Goal: Task Accomplishment & Management: Manage account settings

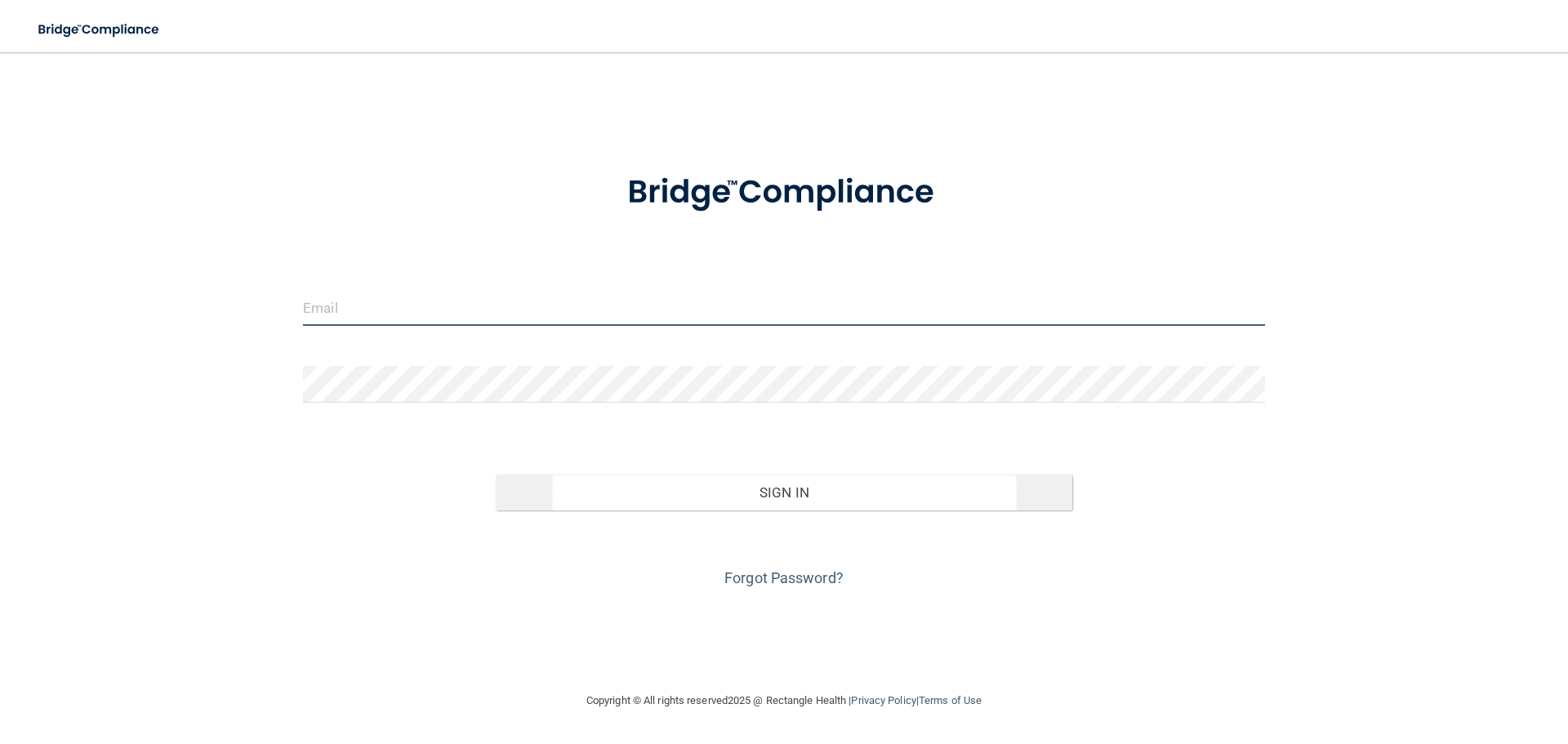
type input "[EMAIL_ADDRESS][DOMAIN_NAME]"
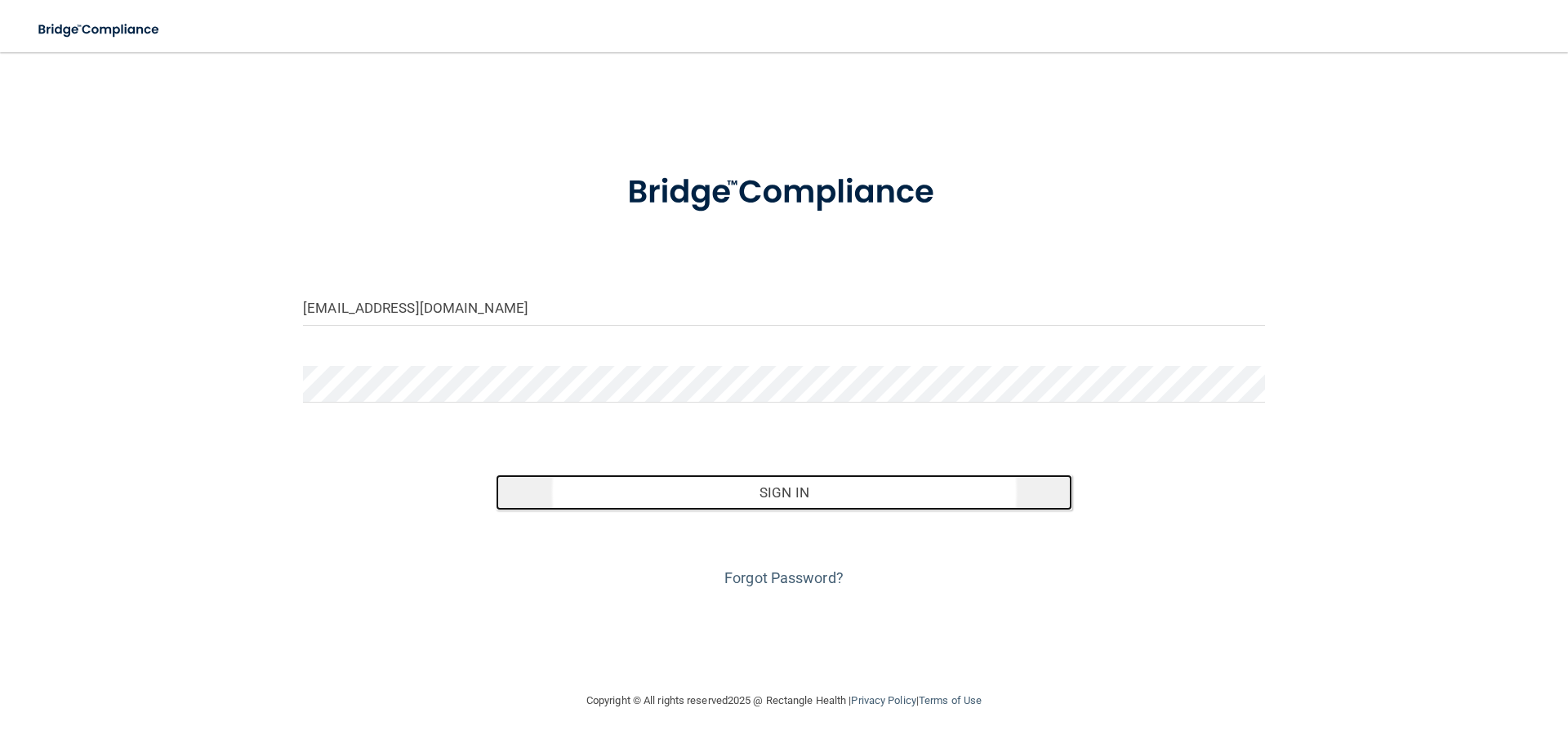
click at [810, 503] on button "Sign In" at bounding box center [784, 492] width 577 height 36
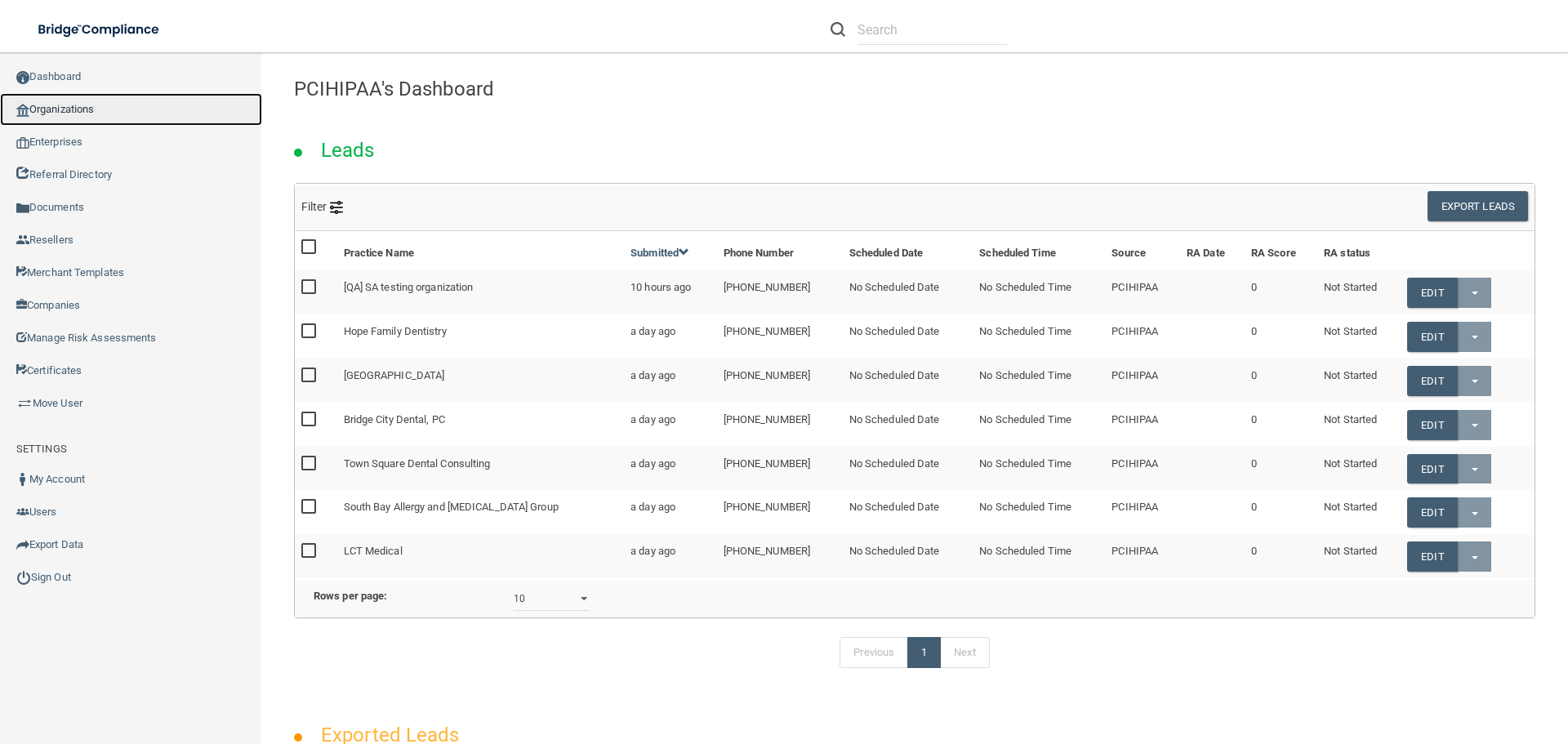
drag, startPoint x: 66, startPoint y: 110, endPoint x: 193, endPoint y: 104, distance: 127.1
click at [67, 110] on link "Organizations" at bounding box center [130, 110] width 262 height 33
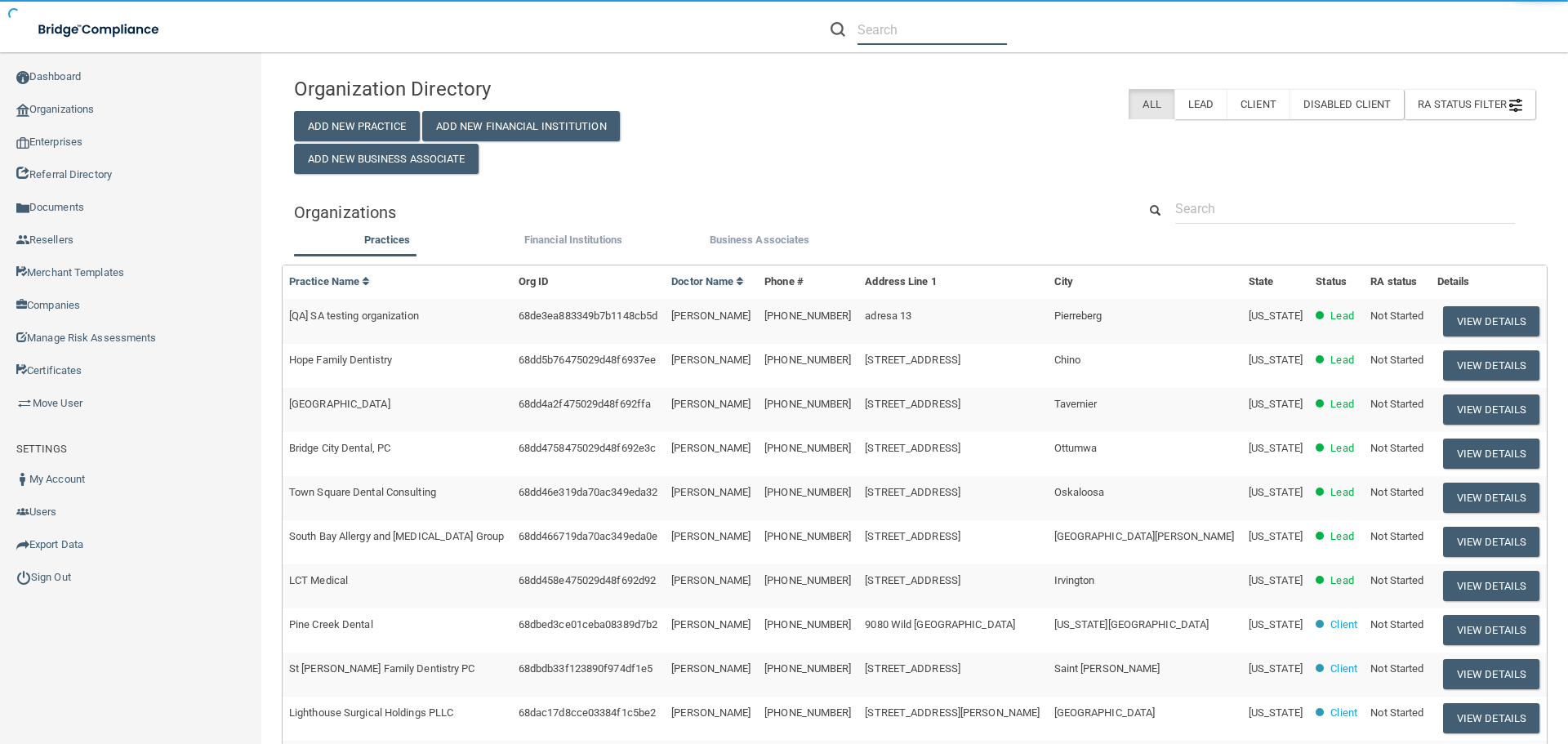
click at [903, 28] on input "text" at bounding box center [931, 30] width 149 height 31
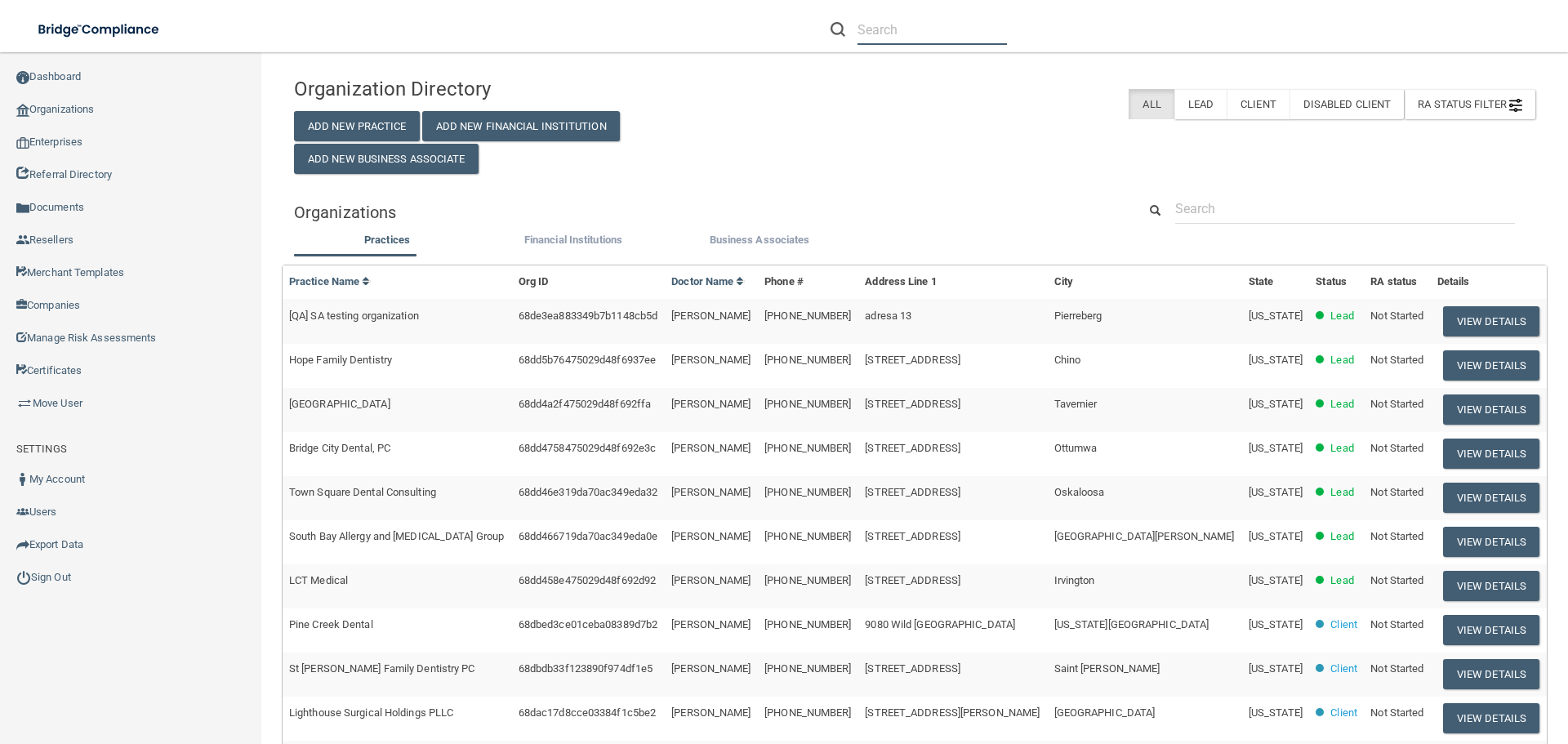
paste input "Thaddeus Michalsk"
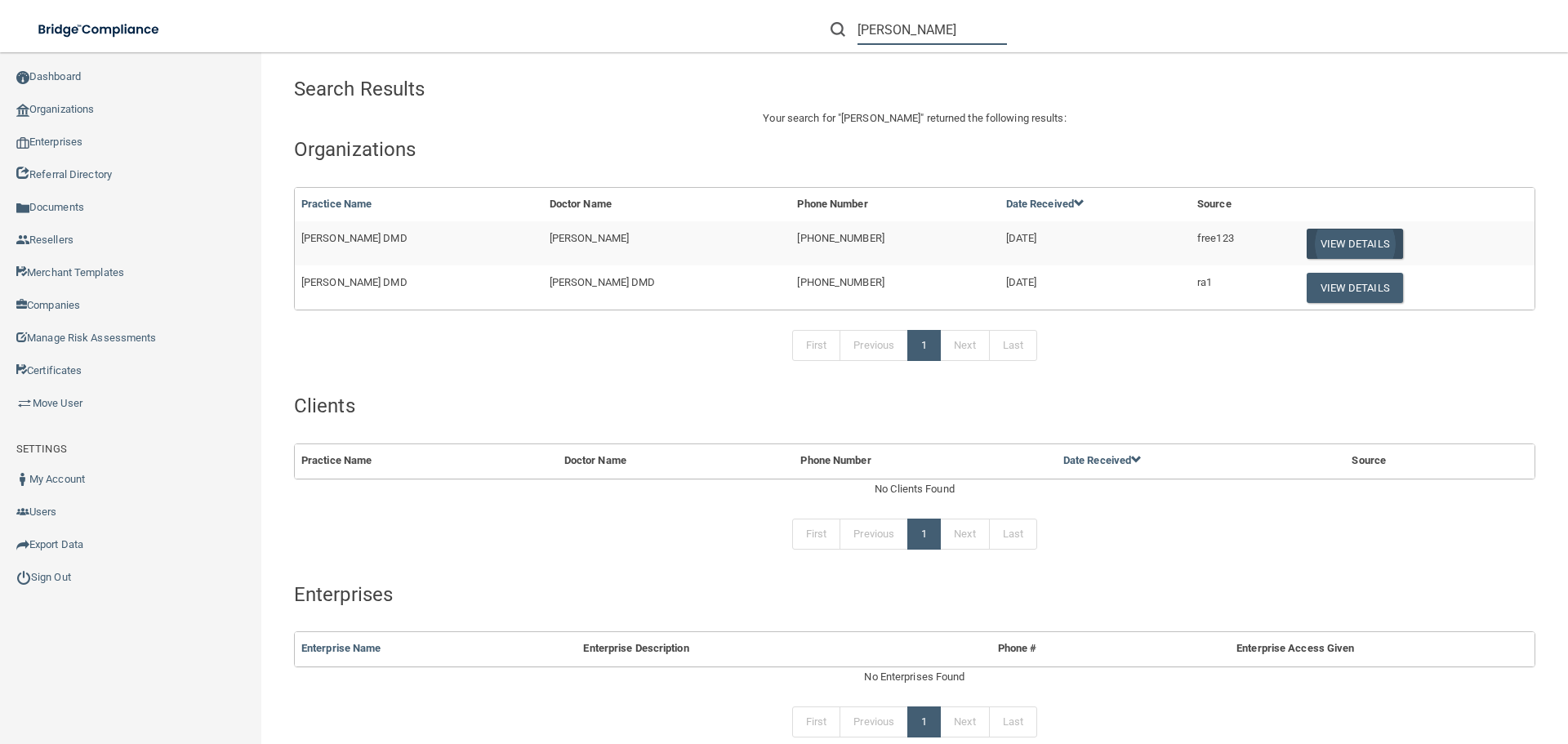
type input "Thaddeus Michalski"
click at [1370, 249] on button "View Details" at bounding box center [1354, 244] width 97 height 31
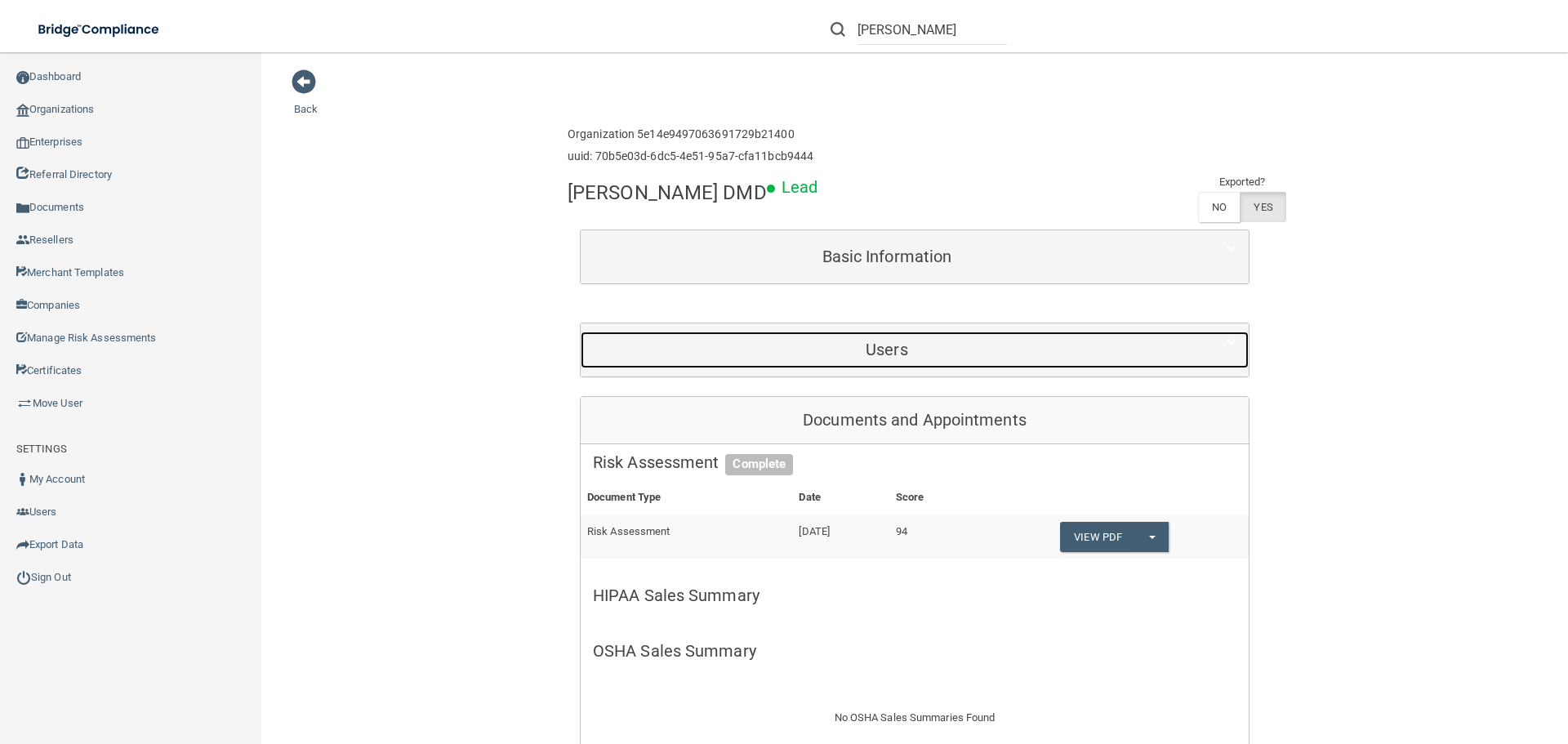
click at [888, 351] on h5 "Users" at bounding box center [887, 349] width 588 height 18
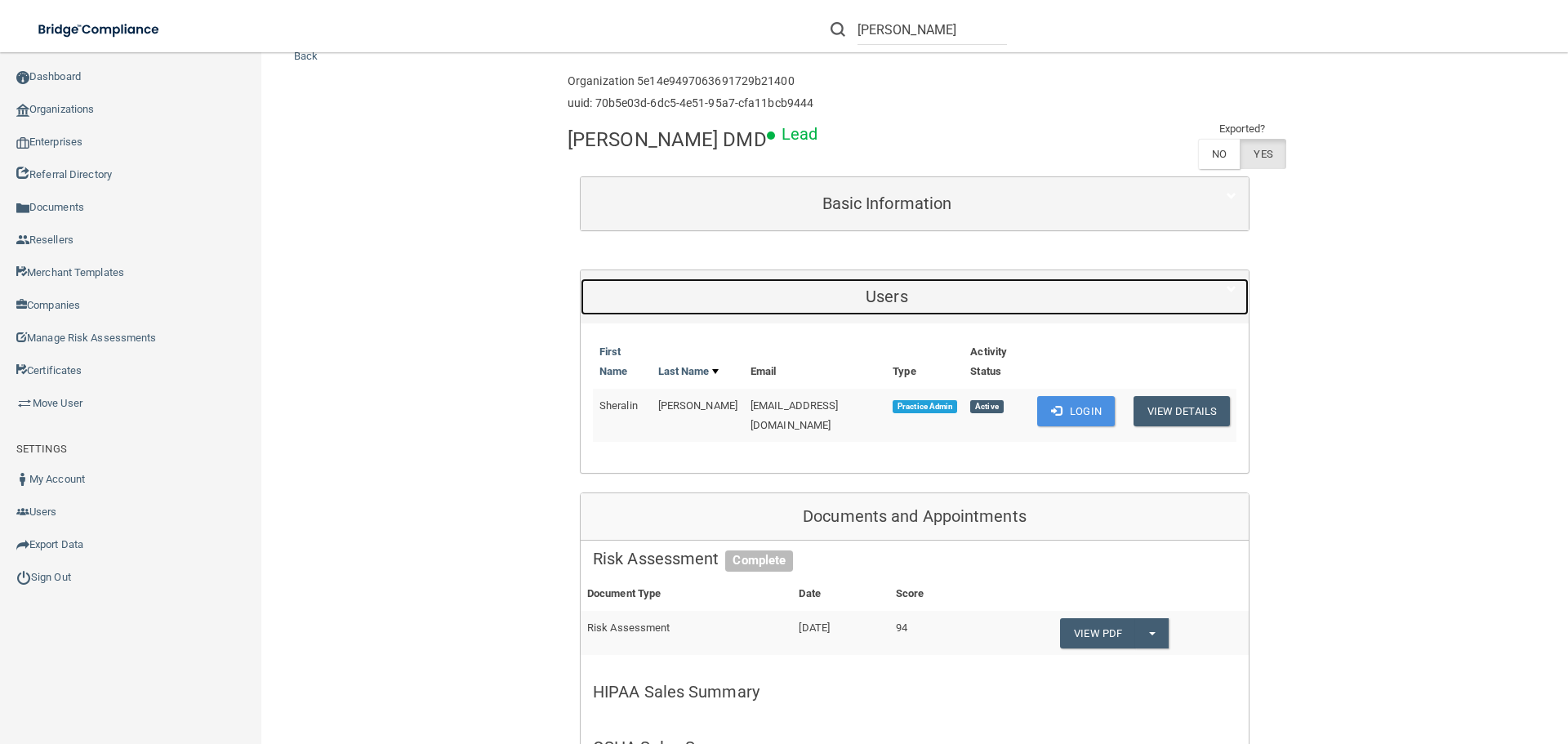
scroll to position [82, 0]
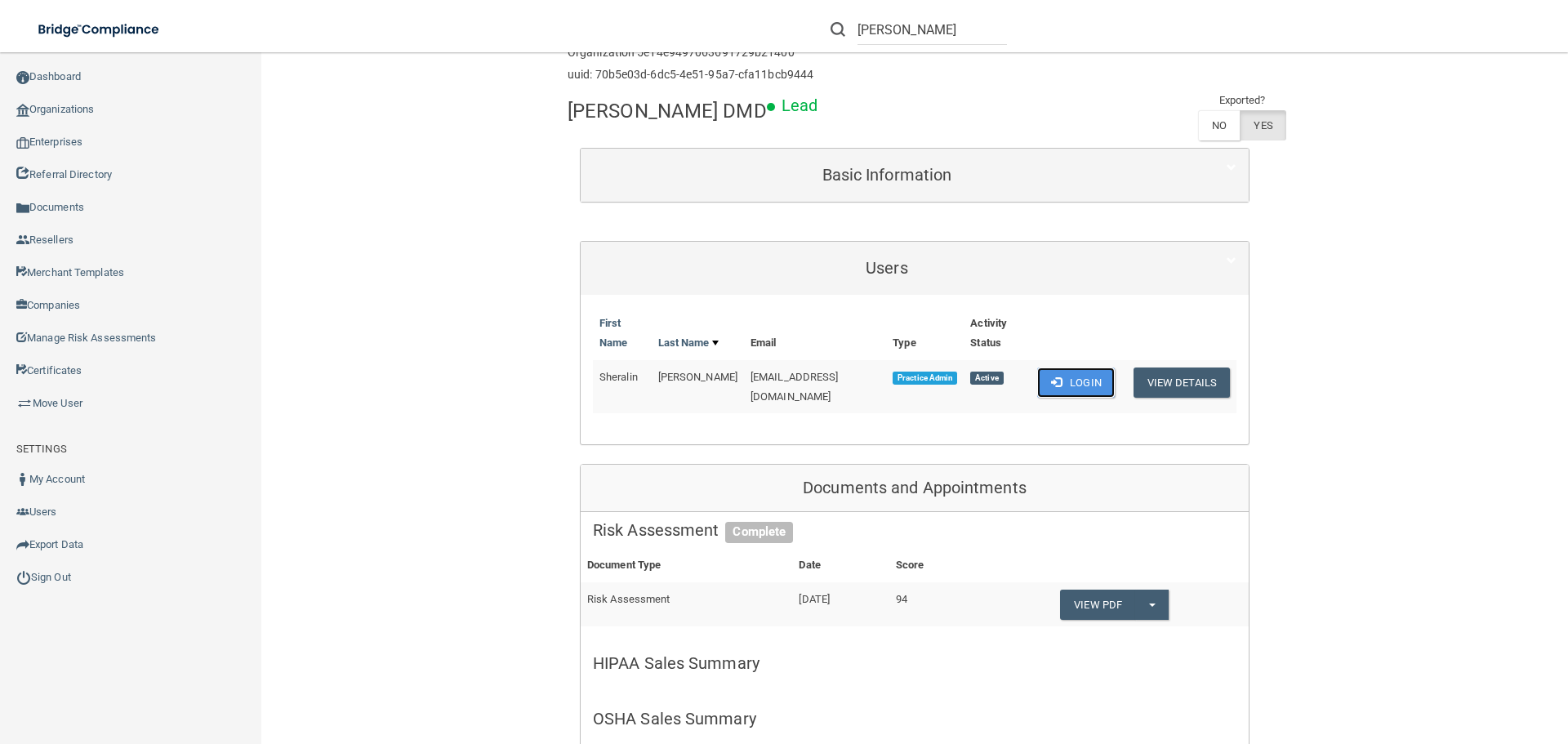
click at [1082, 386] on button "Login" at bounding box center [1076, 382] width 78 height 31
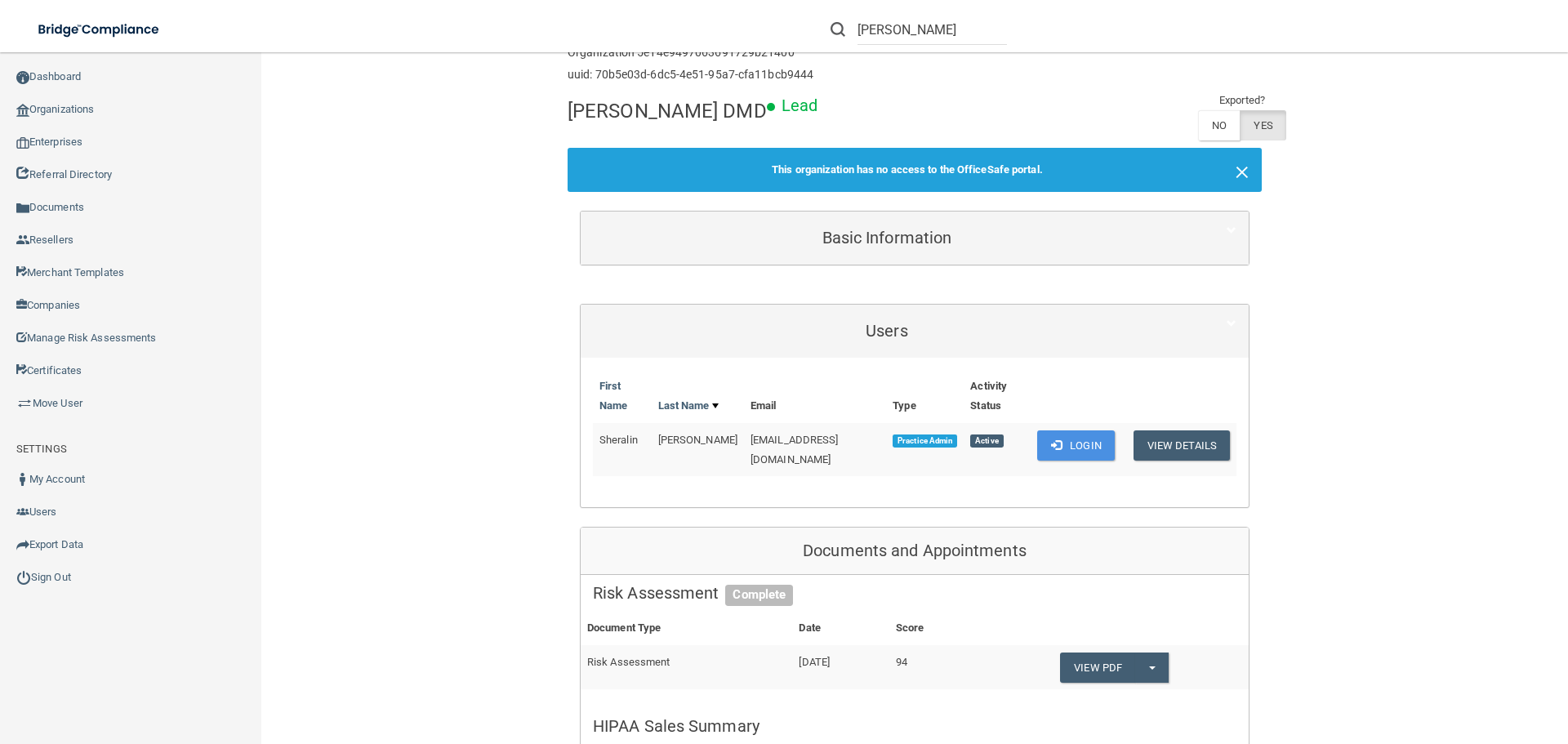
click at [1234, 164] on span "×" at bounding box center [1242, 170] width 15 height 33
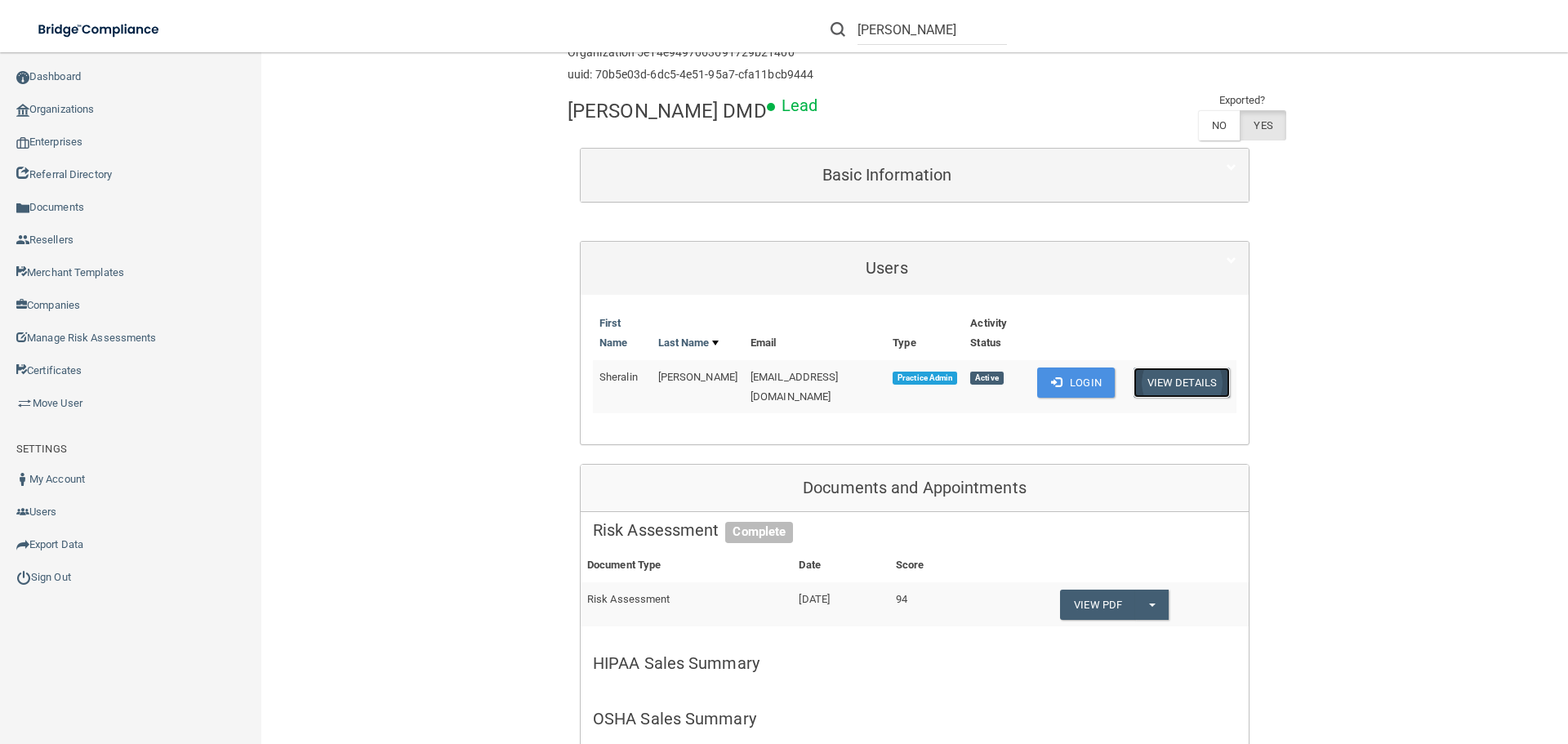
click at [1187, 388] on button "View Details" at bounding box center [1181, 382] width 97 height 31
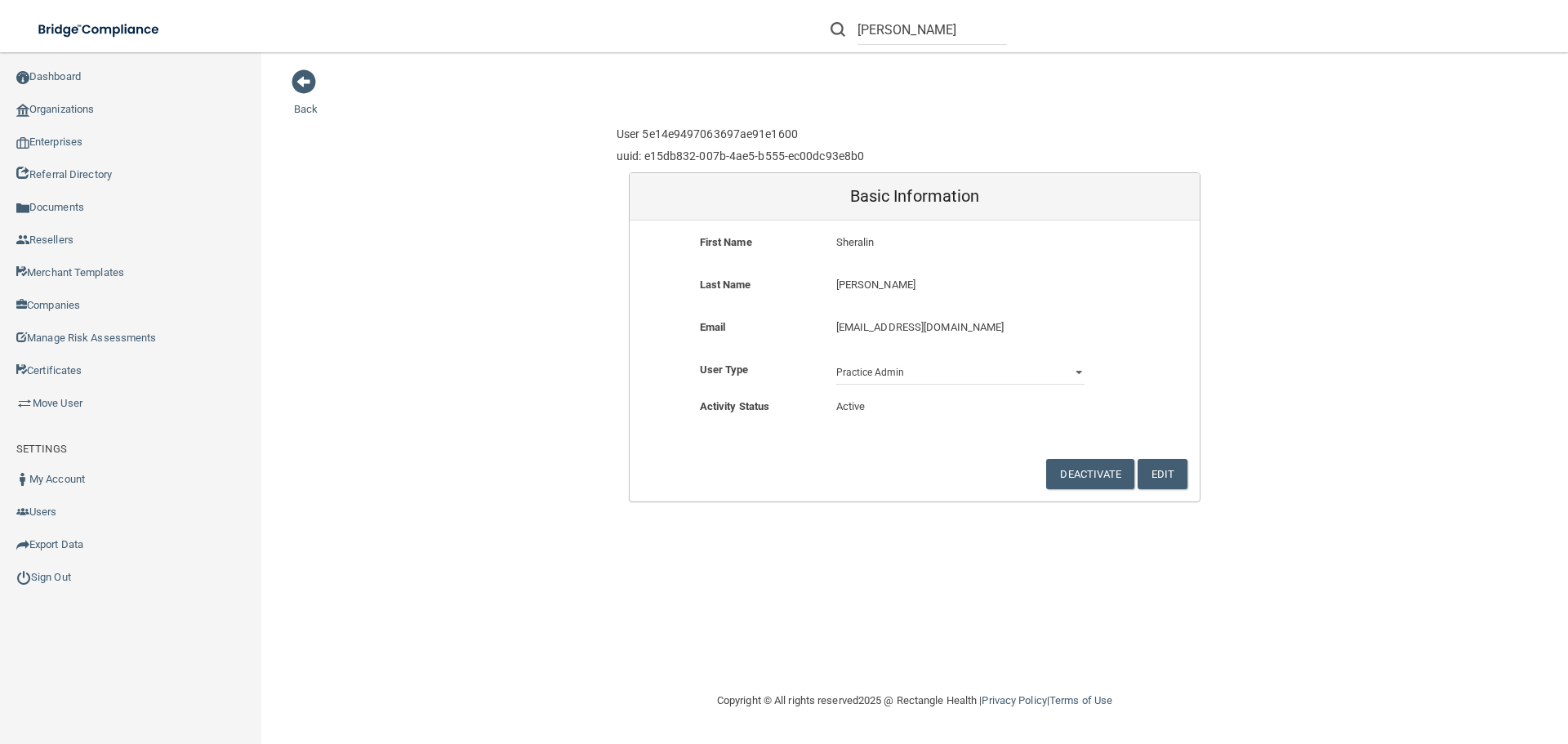
drag, startPoint x: 947, startPoint y: 338, endPoint x: 962, endPoint y: 339, distance: 15.0
click at [950, 338] on div "smiles@michalskidmd.co smiles@michalskidmd.co" at bounding box center [960, 333] width 272 height 31
click at [1084, 473] on button "Deactivate" at bounding box center [1090, 474] width 88 height 31
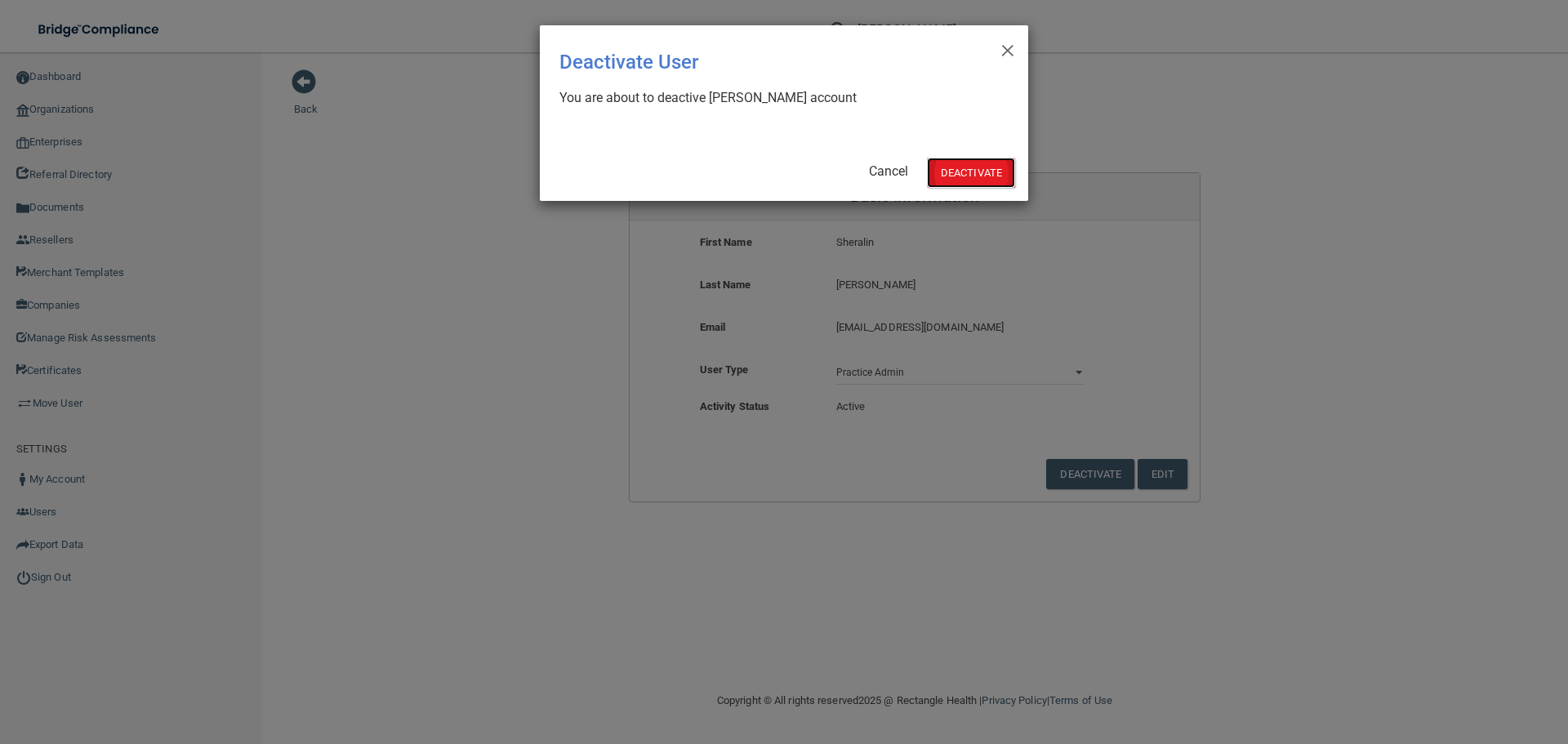
click at [984, 167] on button "Deactivate" at bounding box center [970, 173] width 88 height 31
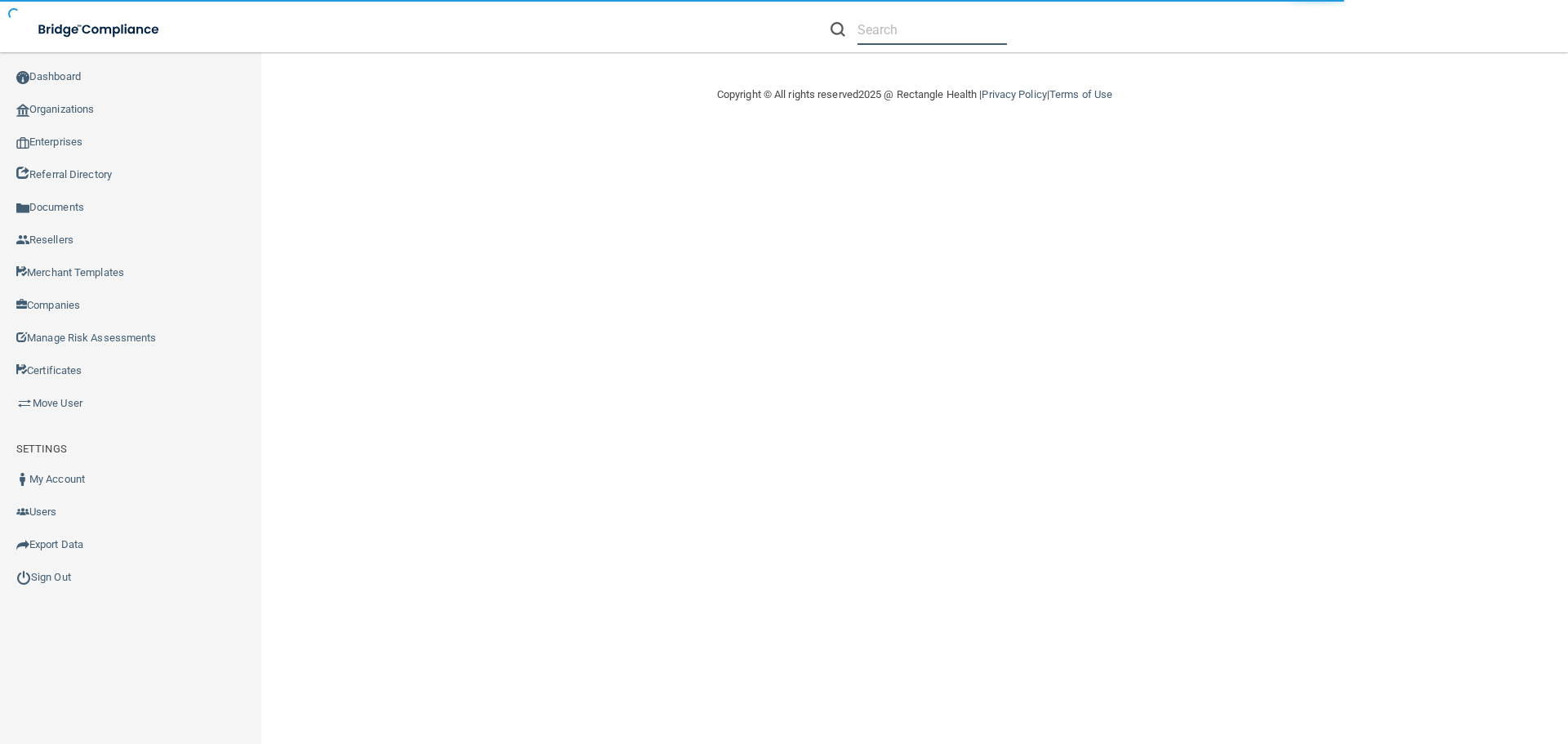
click at [922, 31] on input "text" at bounding box center [931, 30] width 149 height 31
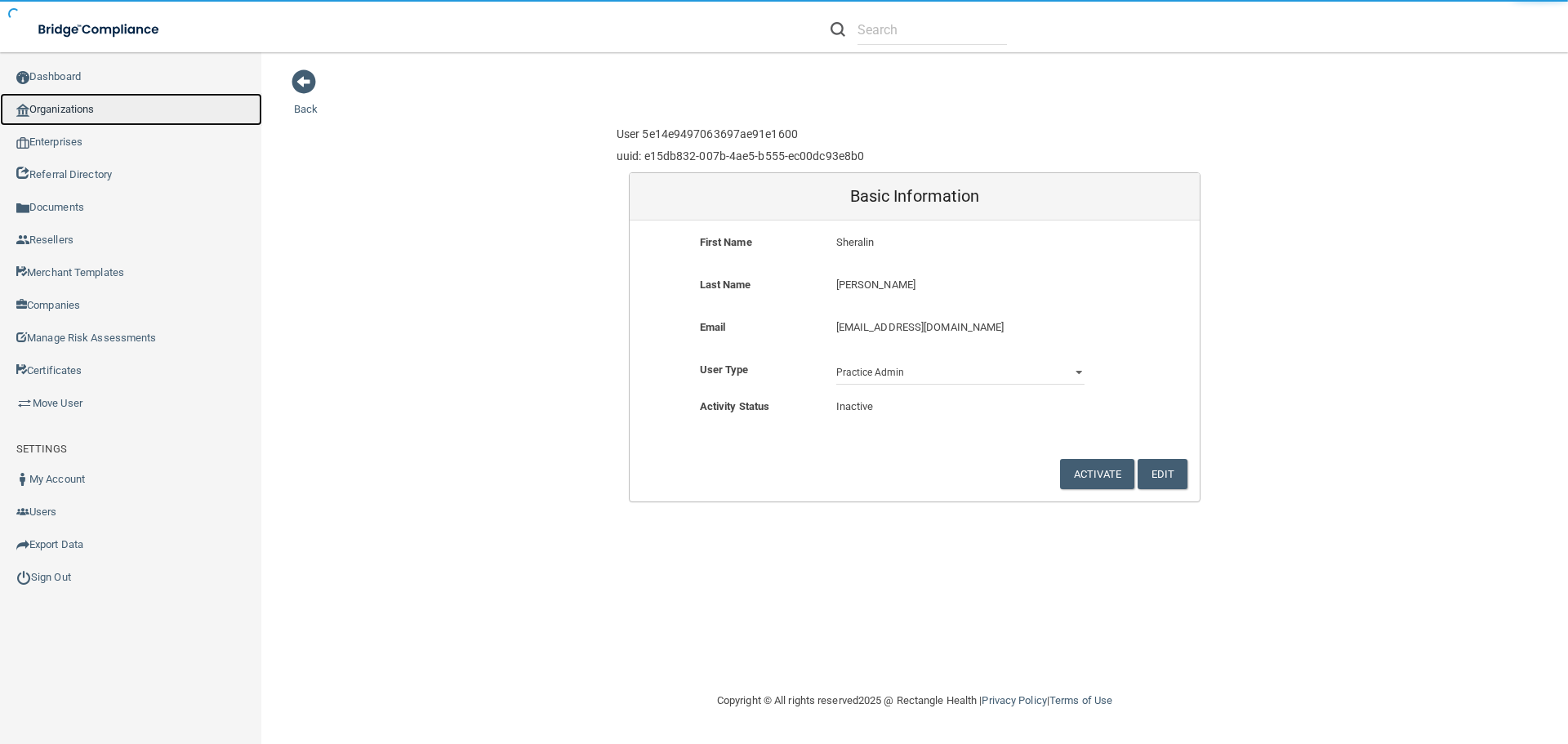
click at [84, 113] on link "Organizations" at bounding box center [130, 110] width 262 height 33
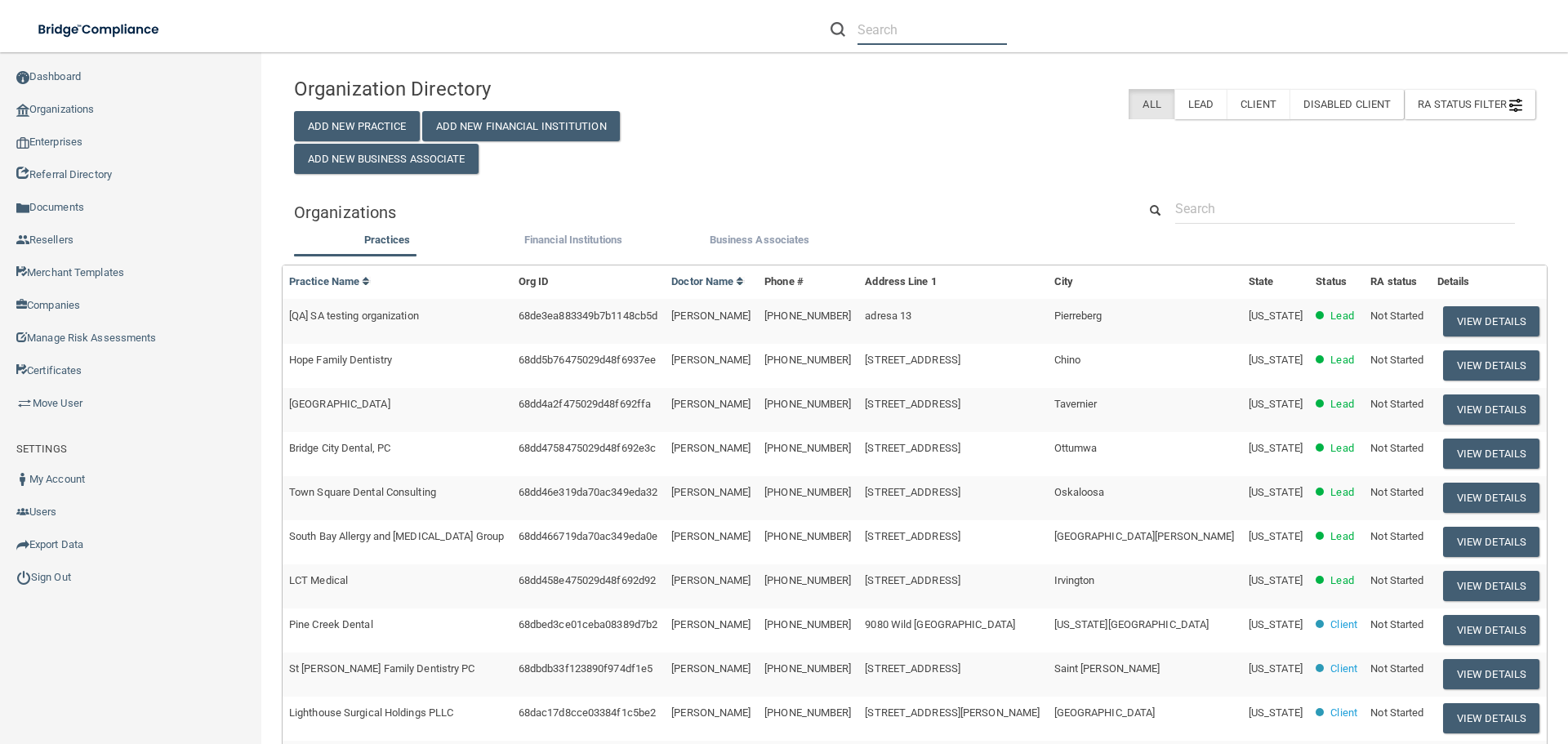
drag, startPoint x: 865, startPoint y: 29, endPoint x: 894, endPoint y: 23, distance: 29.6
click at [869, 28] on input "text" at bounding box center [931, 30] width 149 height 31
paste input "Thaddeus Michalsk"
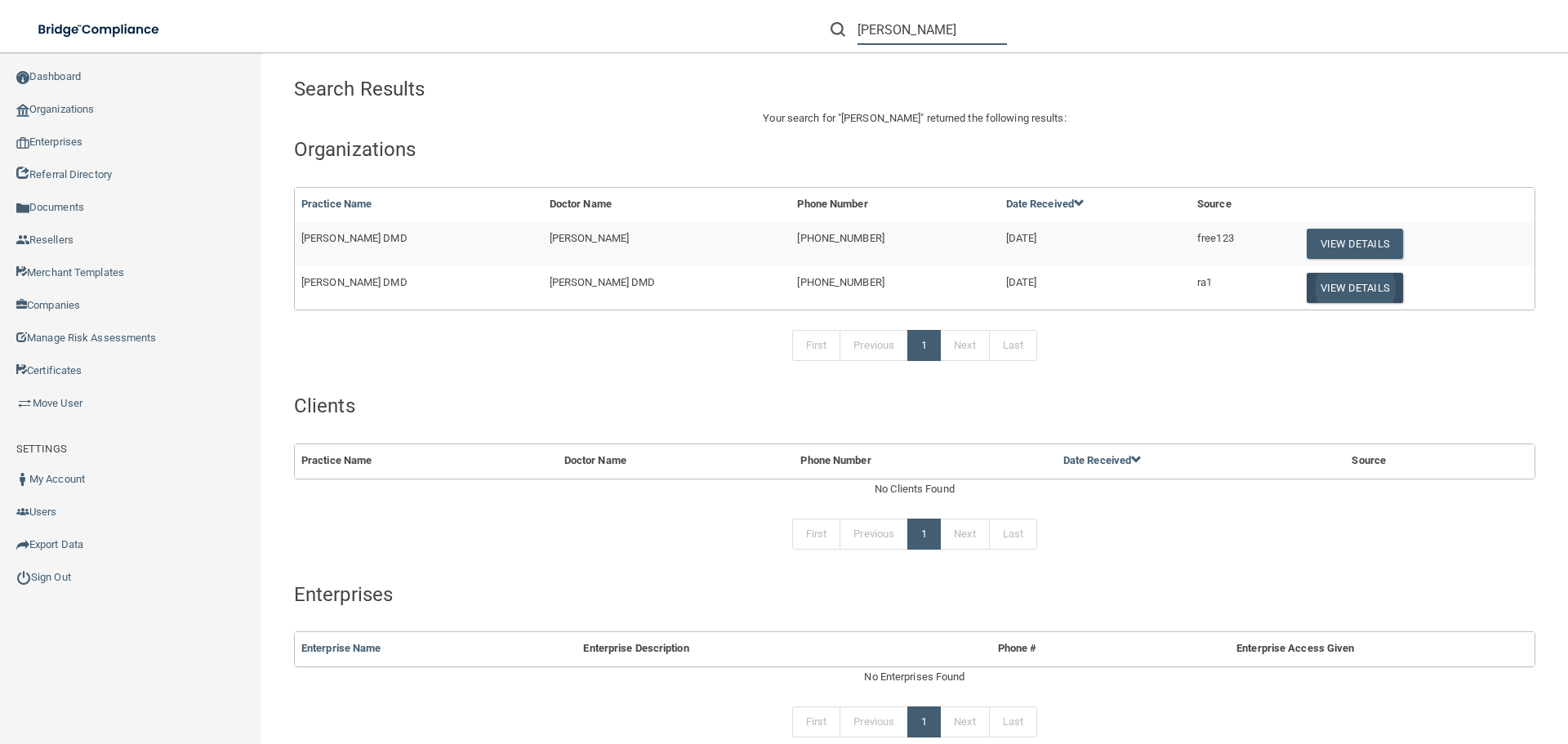
type input "Thaddeus Michalski"
click at [1353, 297] on button "View Details" at bounding box center [1354, 287] width 97 height 31
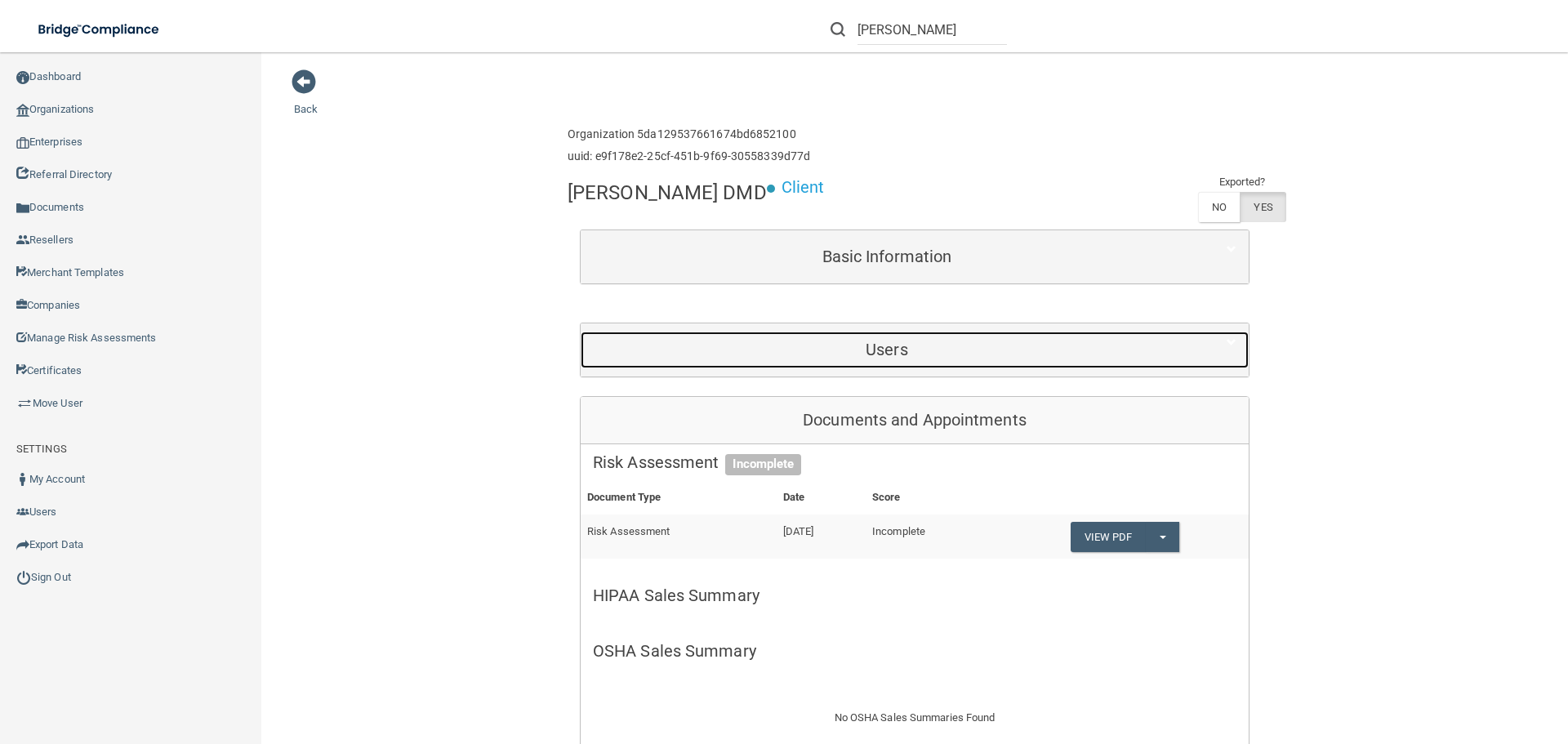
click at [836, 358] on div "Users" at bounding box center [887, 349] width 613 height 36
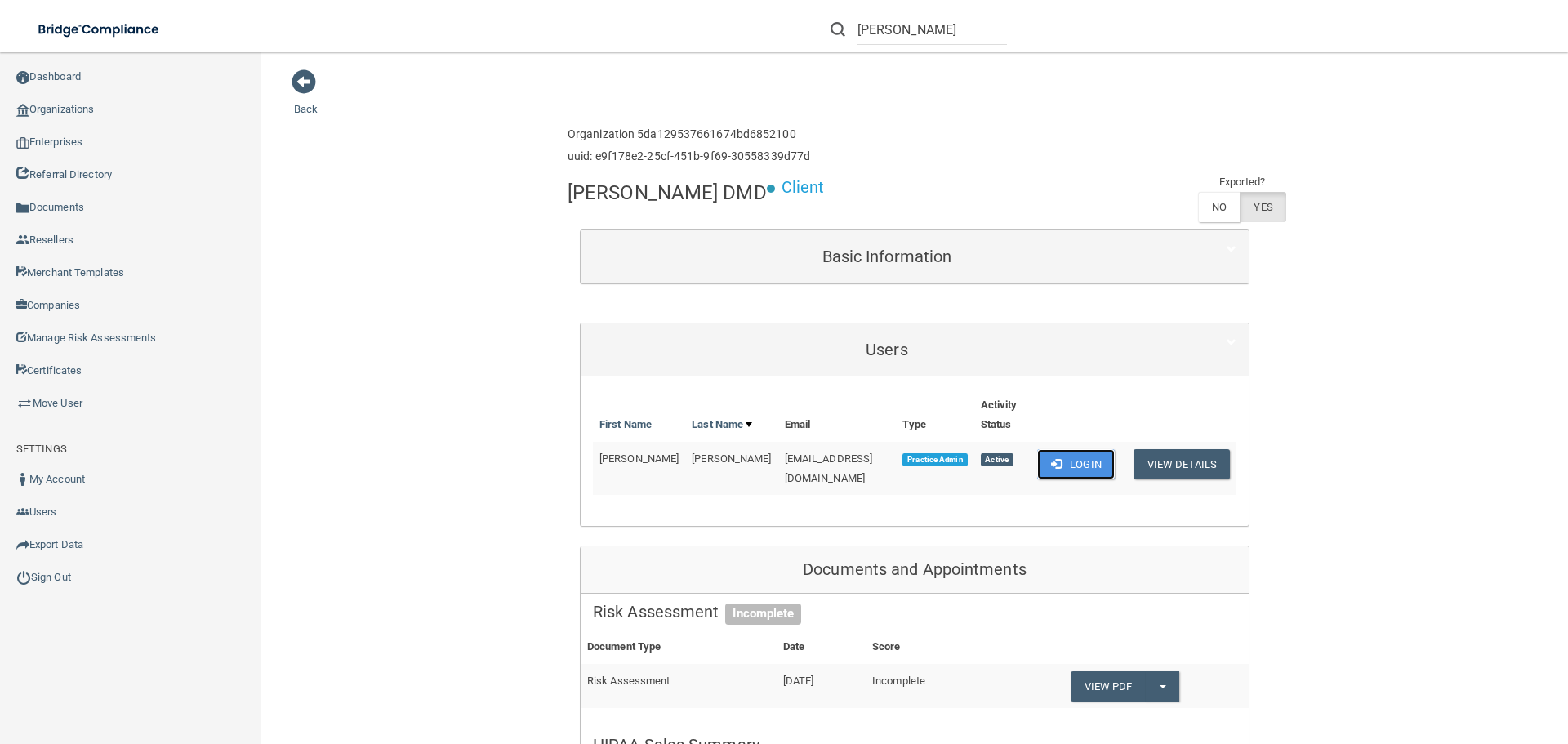
click at [1042, 449] on button "Login" at bounding box center [1076, 464] width 78 height 31
click at [1184, 449] on button "View Details" at bounding box center [1181, 464] width 97 height 31
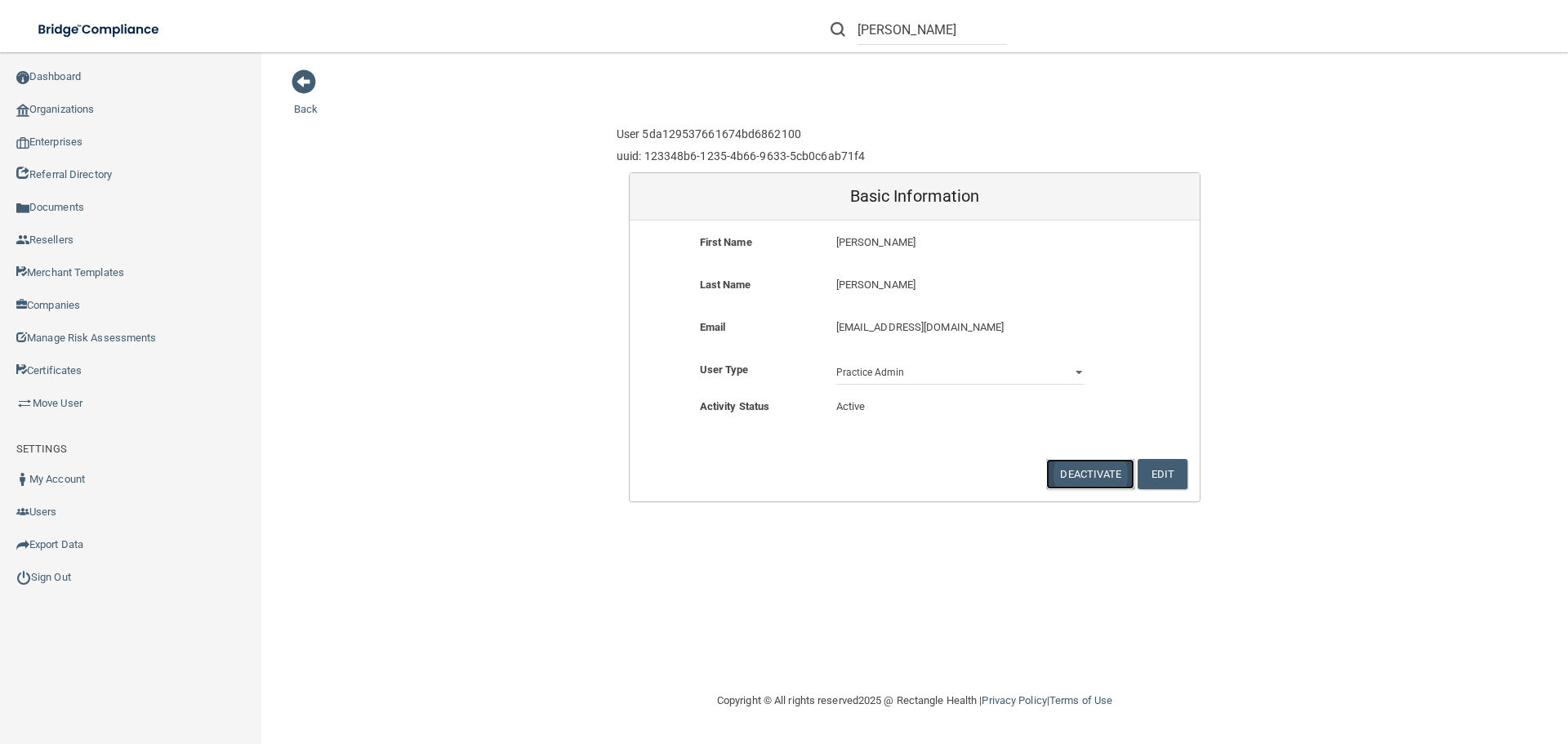
click at [1092, 469] on button "Deactivate" at bounding box center [1090, 474] width 88 height 31
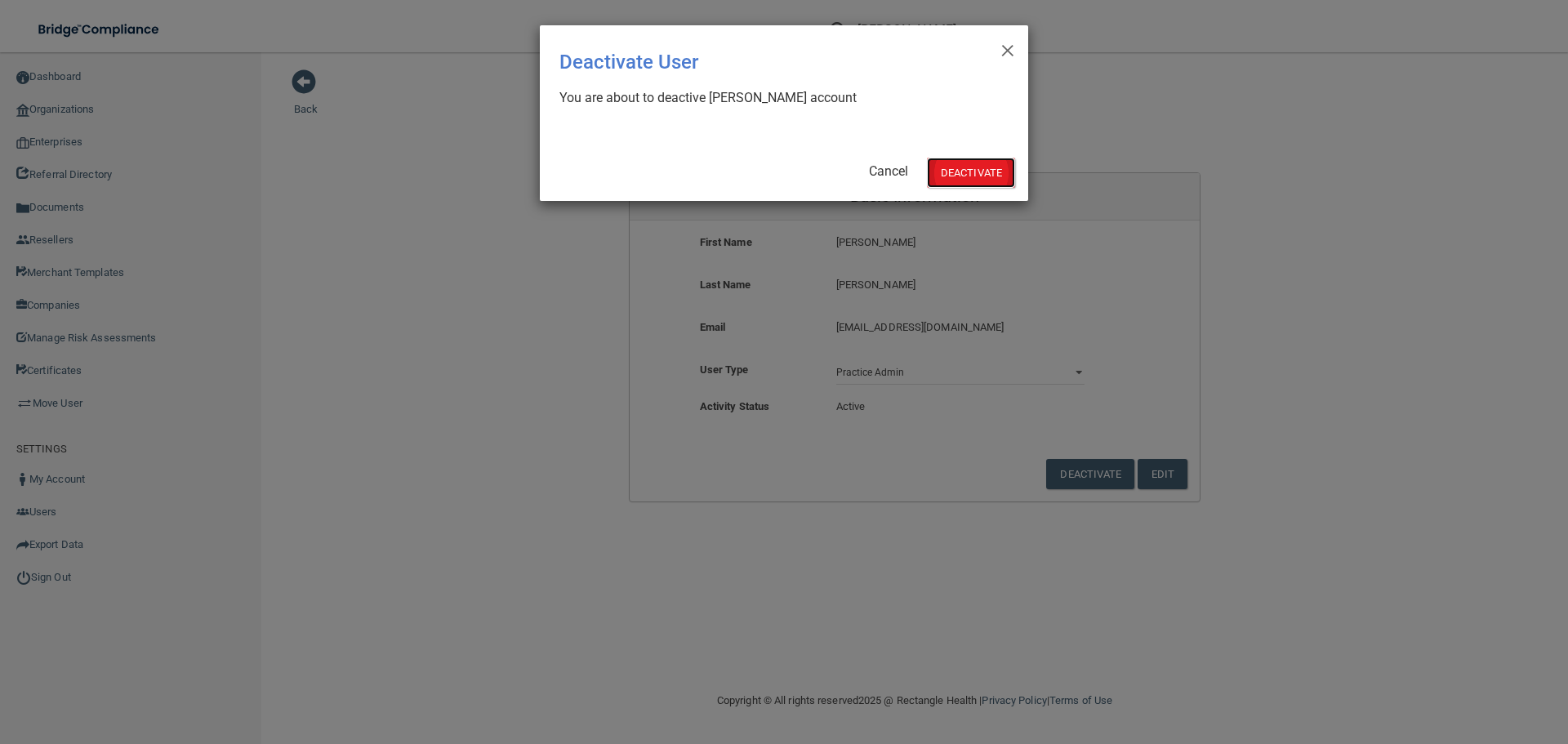
click at [977, 168] on button "Deactivate" at bounding box center [970, 173] width 88 height 31
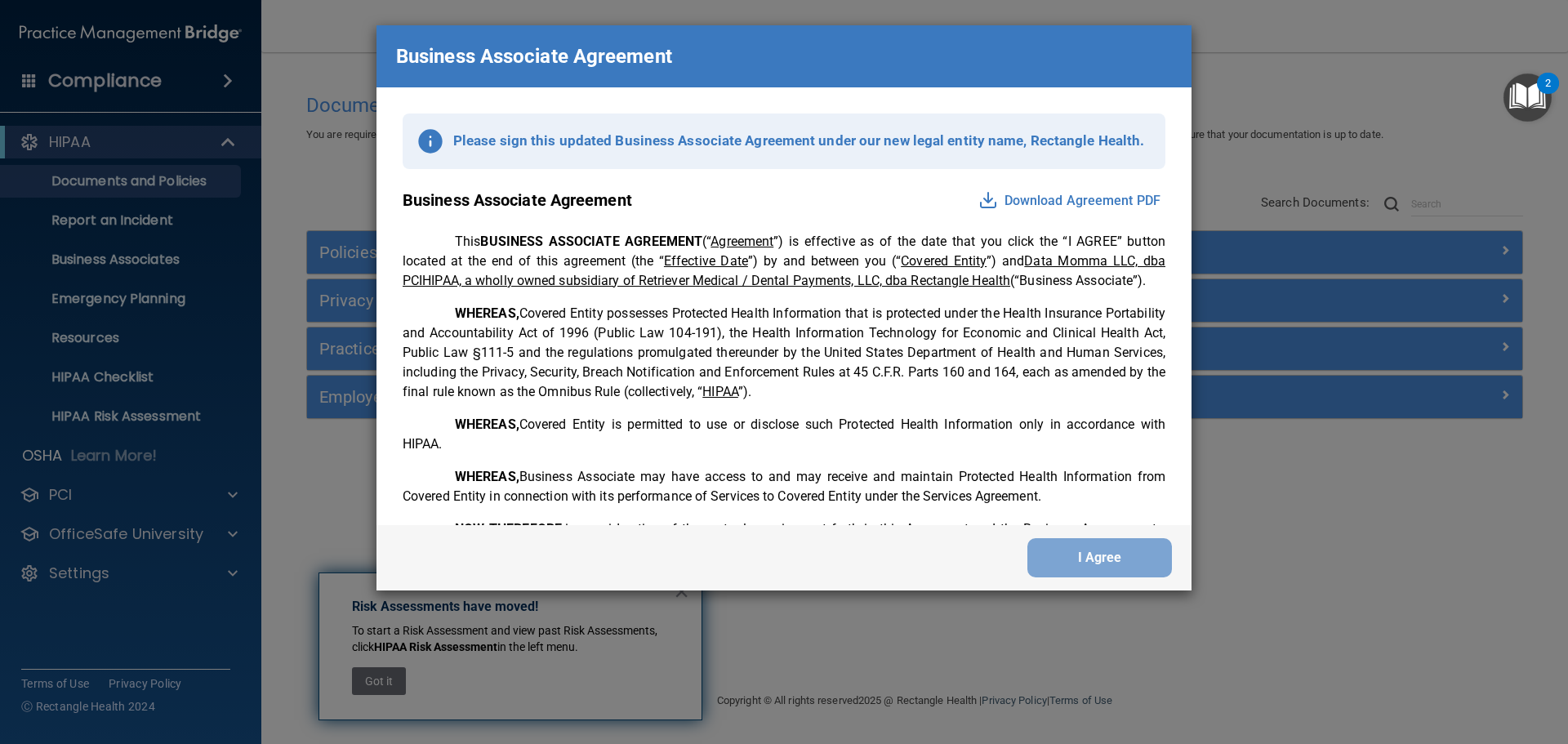
scroll to position [3329, 0]
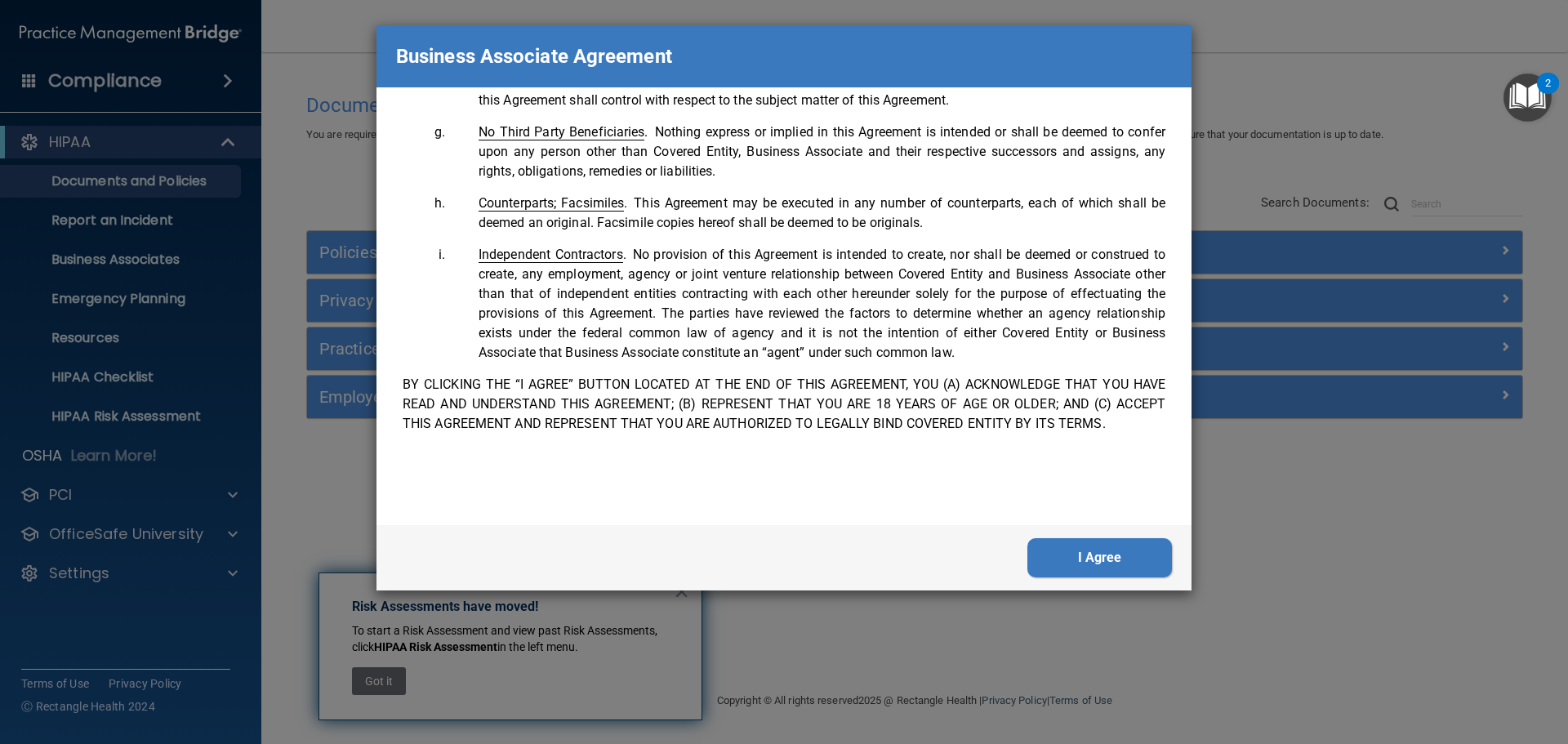
click at [1111, 566] on button "I Agree" at bounding box center [1099, 557] width 144 height 39
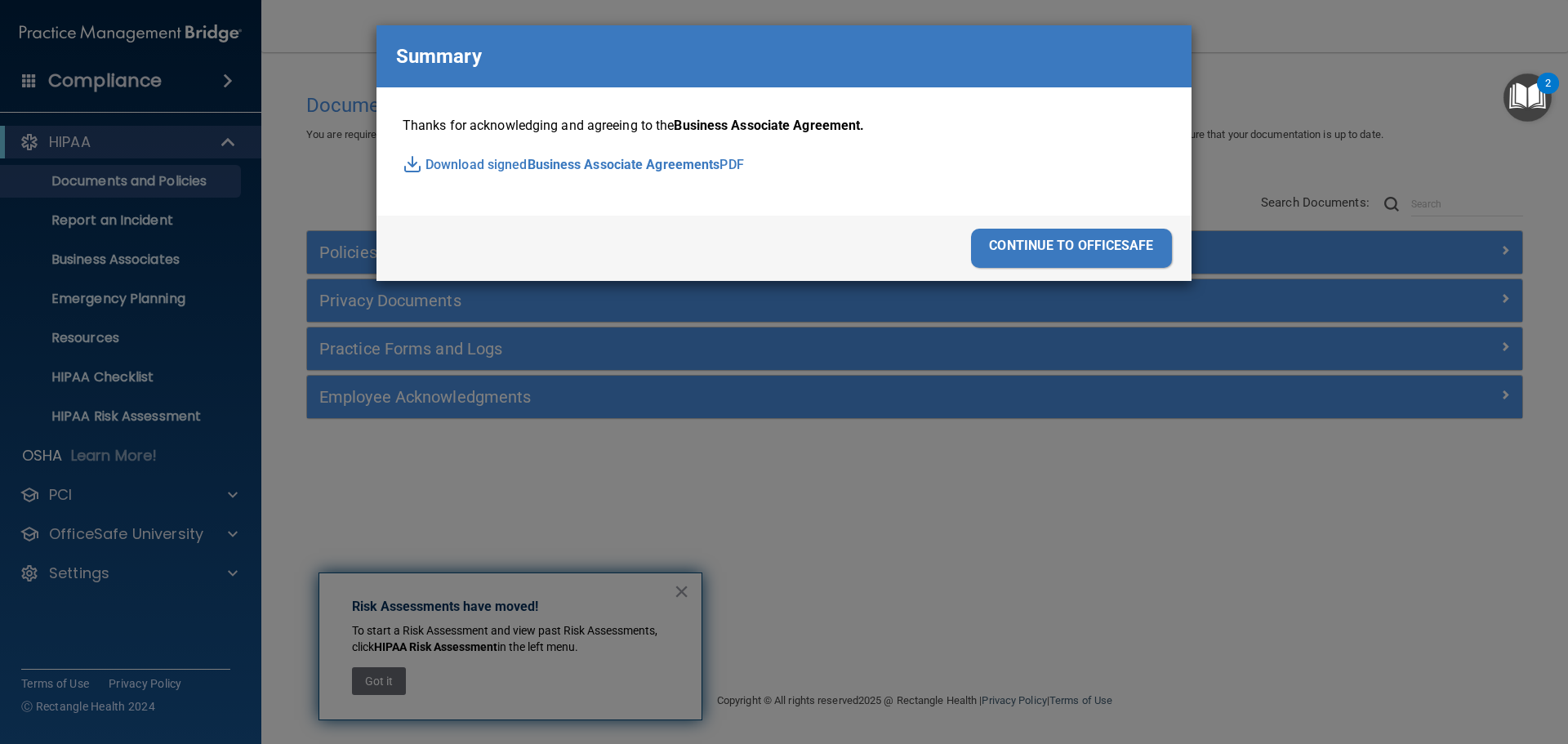
click at [1106, 244] on div "continue to officesafe" at bounding box center [1071, 248] width 201 height 39
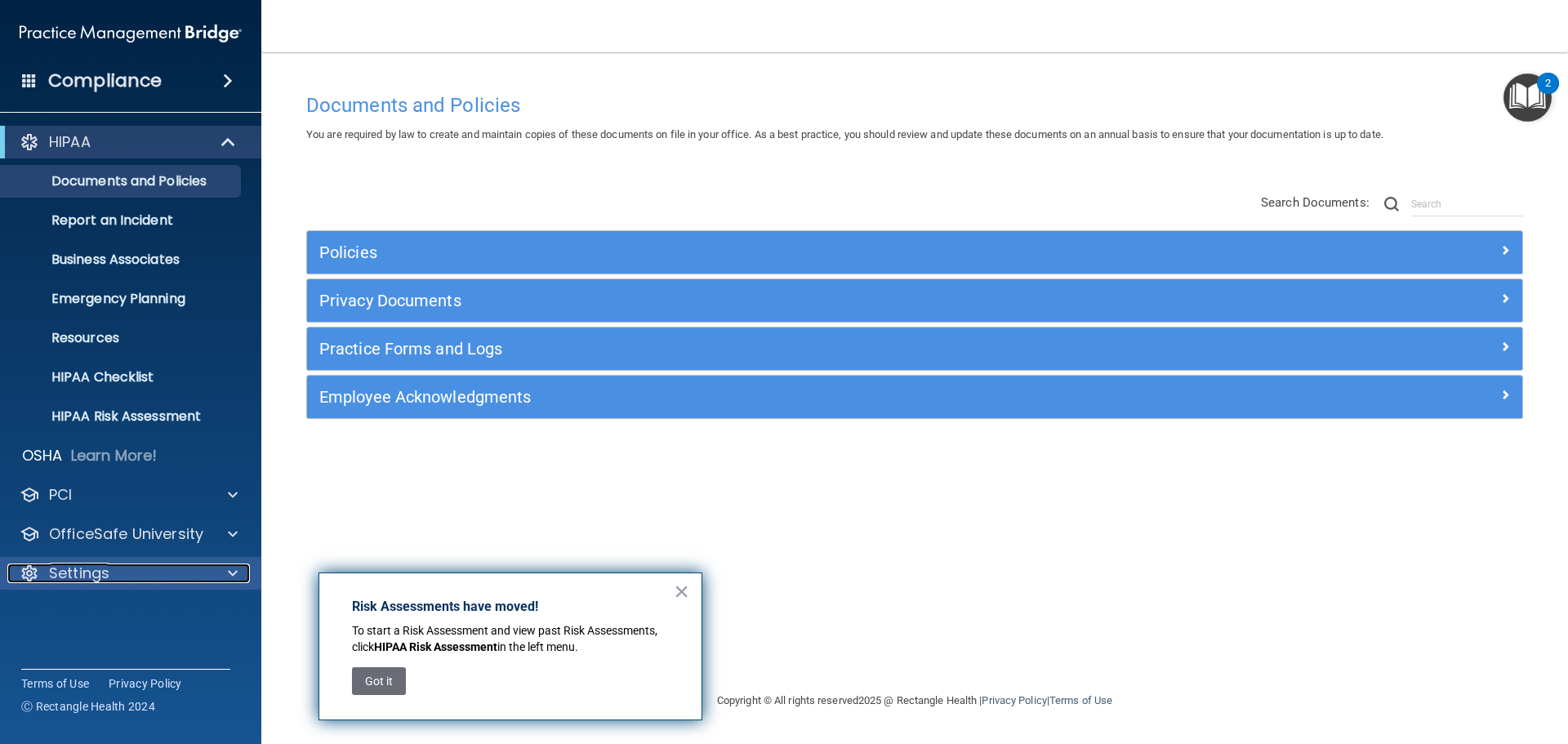
click at [148, 574] on div "Settings" at bounding box center [108, 573] width 202 height 20
click at [687, 594] on button "×" at bounding box center [681, 591] width 16 height 26
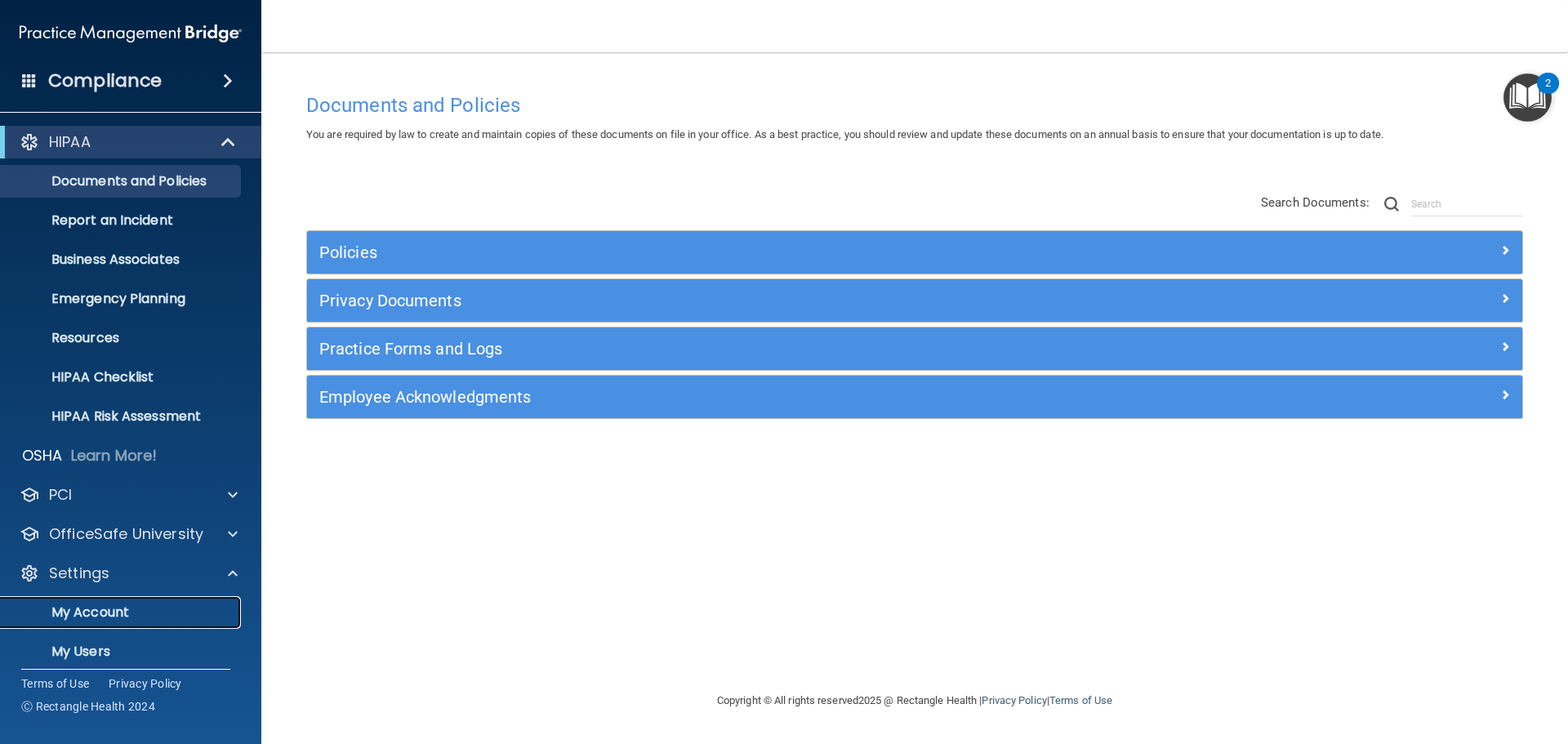
click at [103, 614] on p "My Account" at bounding box center [122, 613] width 223 height 17
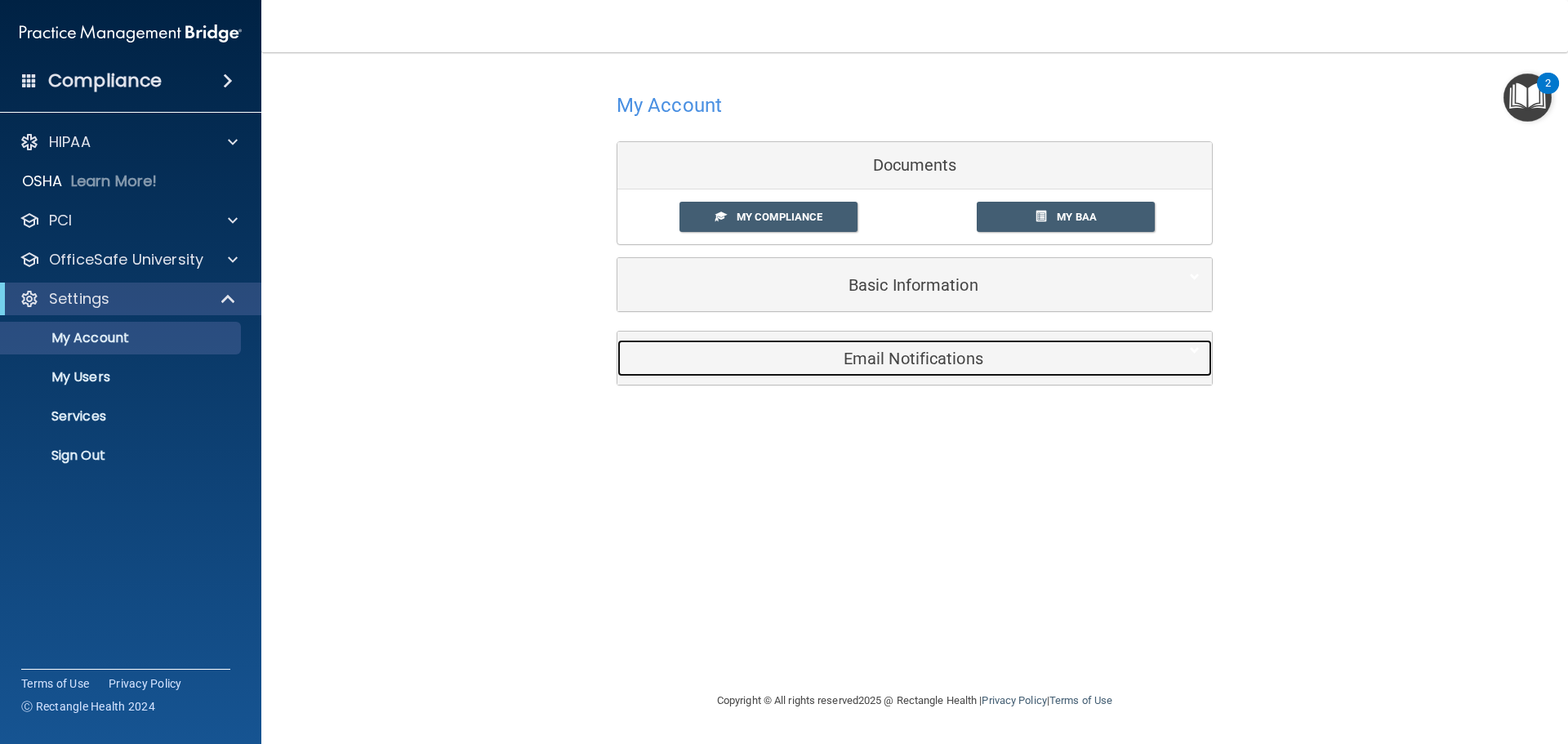
click at [944, 362] on h5 "Email Notifications" at bounding box center [889, 358] width 520 height 18
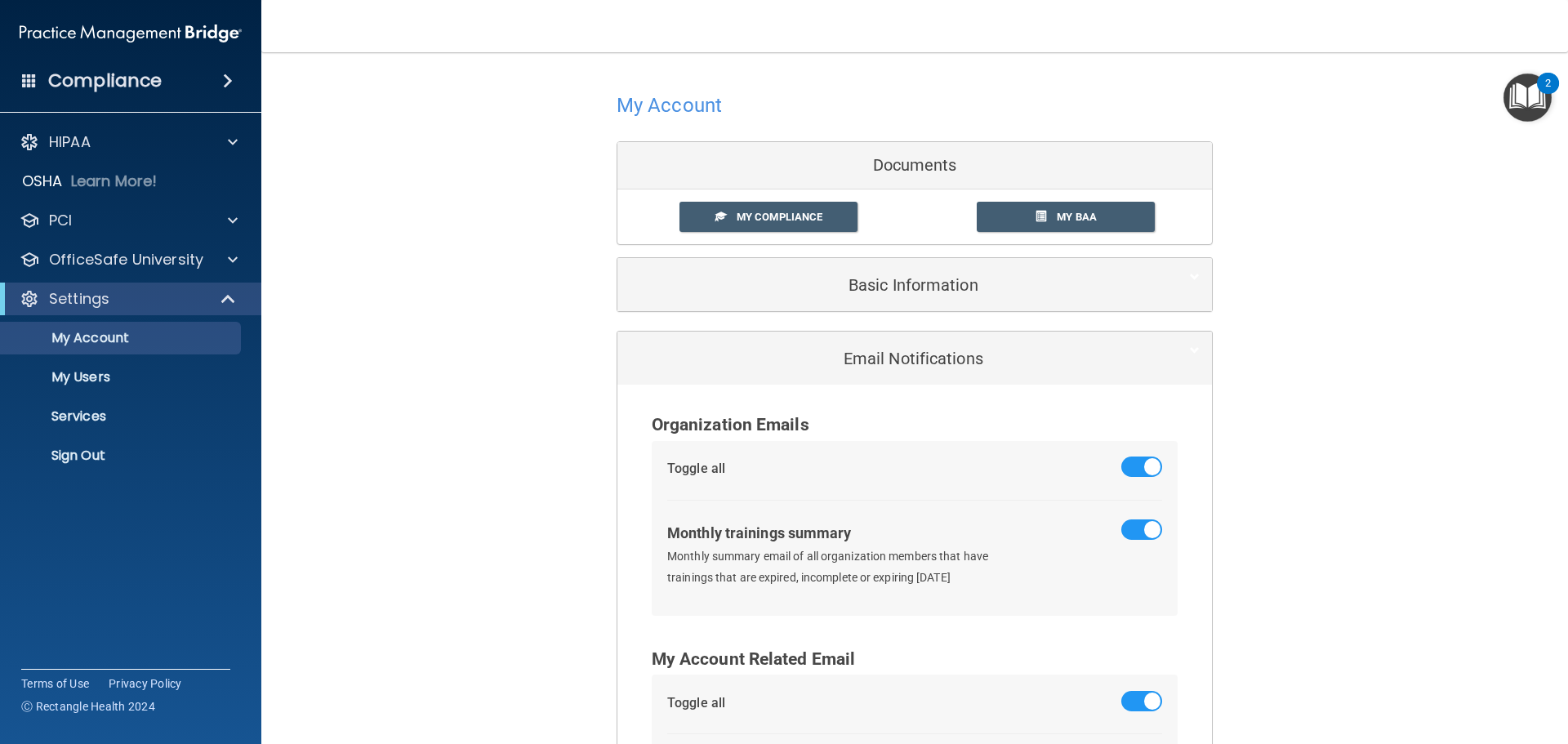
click at [1147, 465] on span at bounding box center [1141, 467] width 40 height 21
click at [1131, 470] on input "checkbox" at bounding box center [1131, 470] width 0 height 0
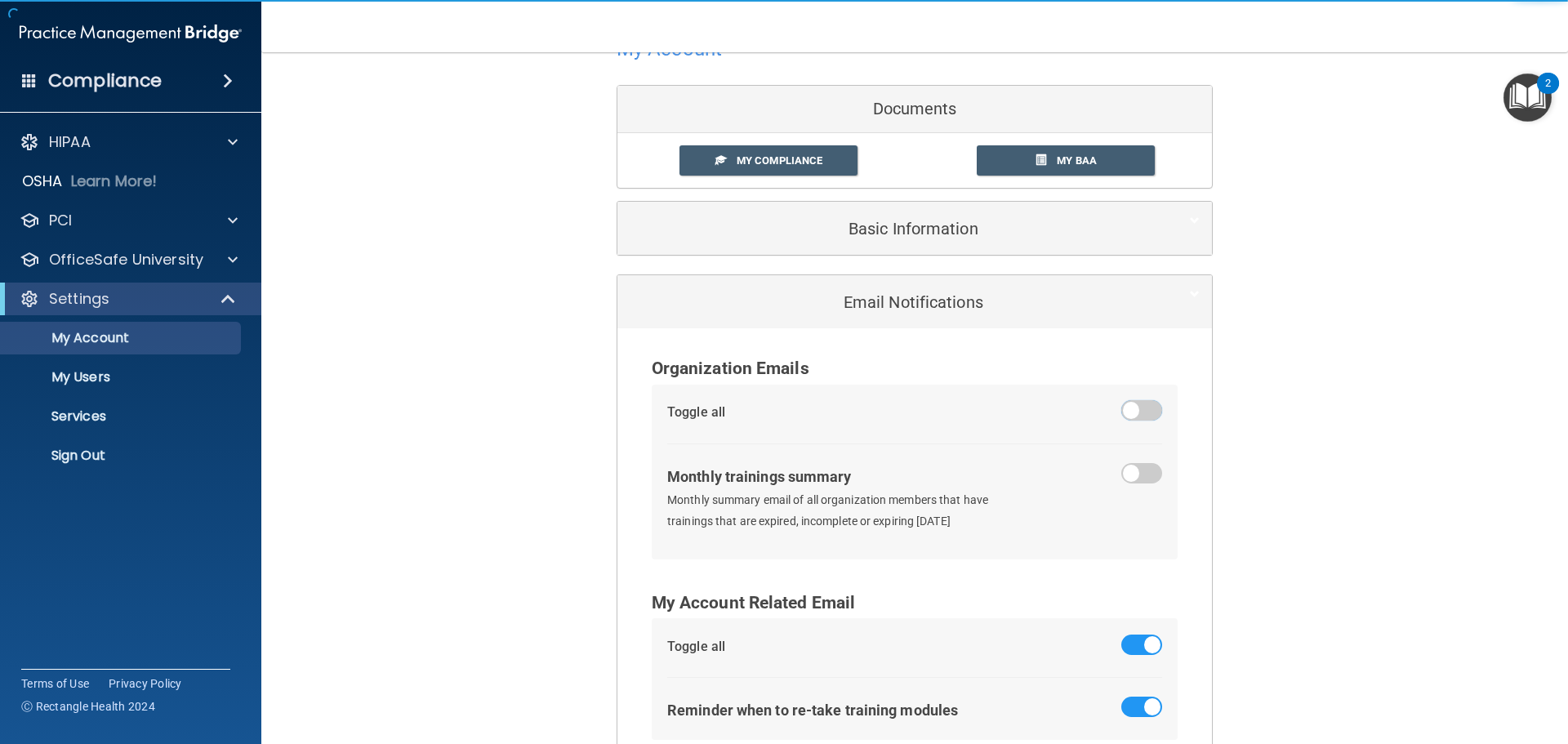
scroll to position [162, 0]
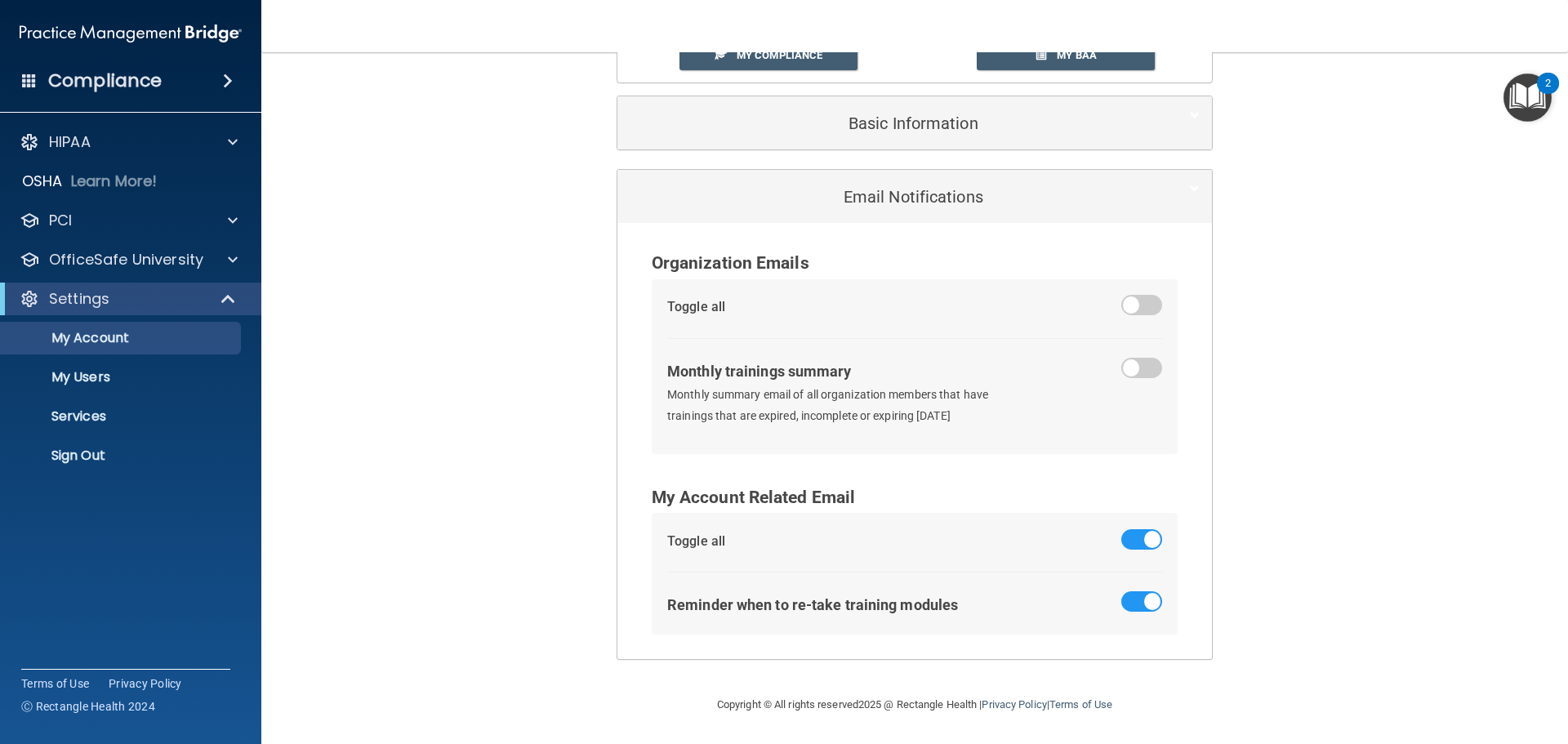
click at [1142, 540] on span at bounding box center [1141, 539] width 40 height 21
click at [1131, 543] on input "checkbox" at bounding box center [1131, 543] width 0 height 0
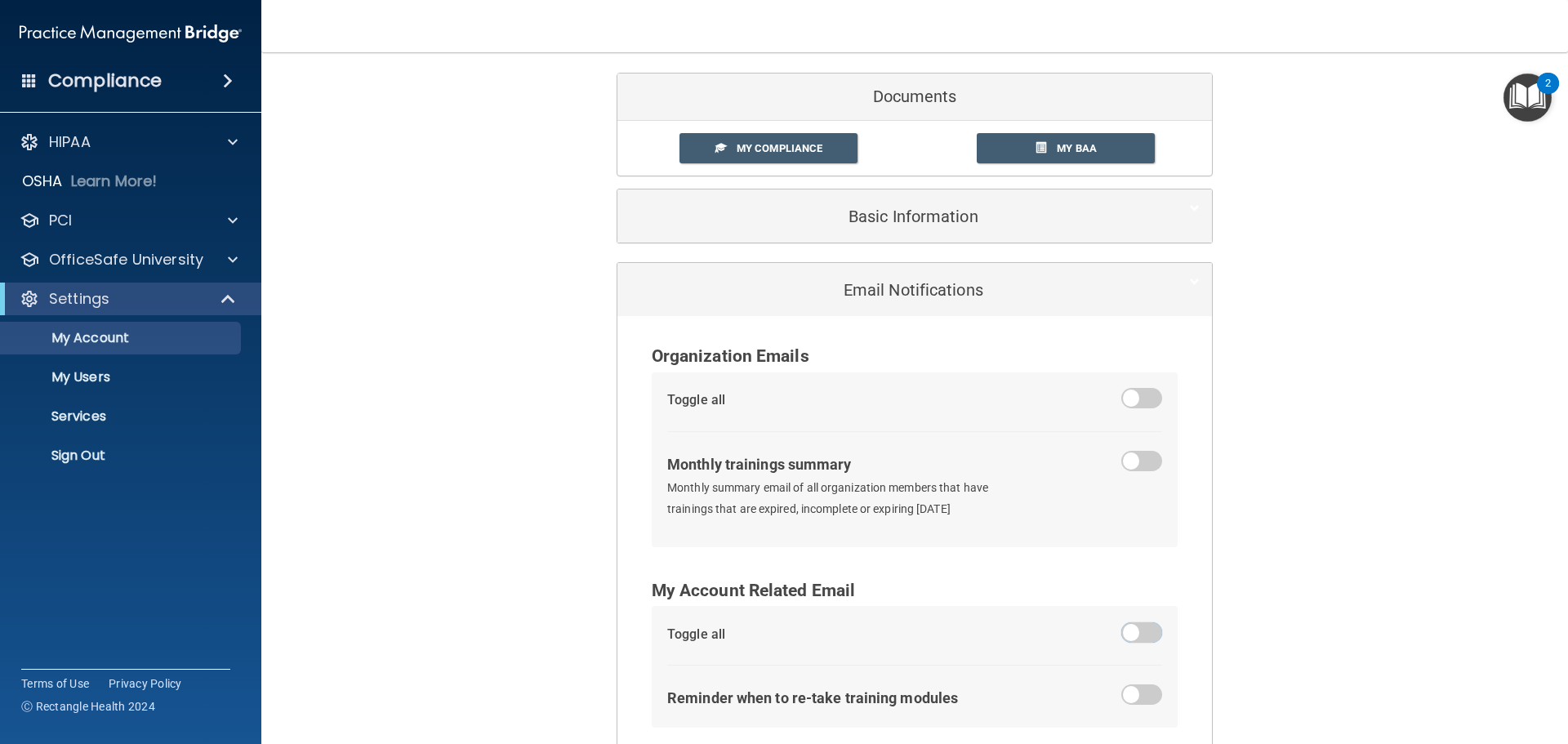
scroll to position [0, 0]
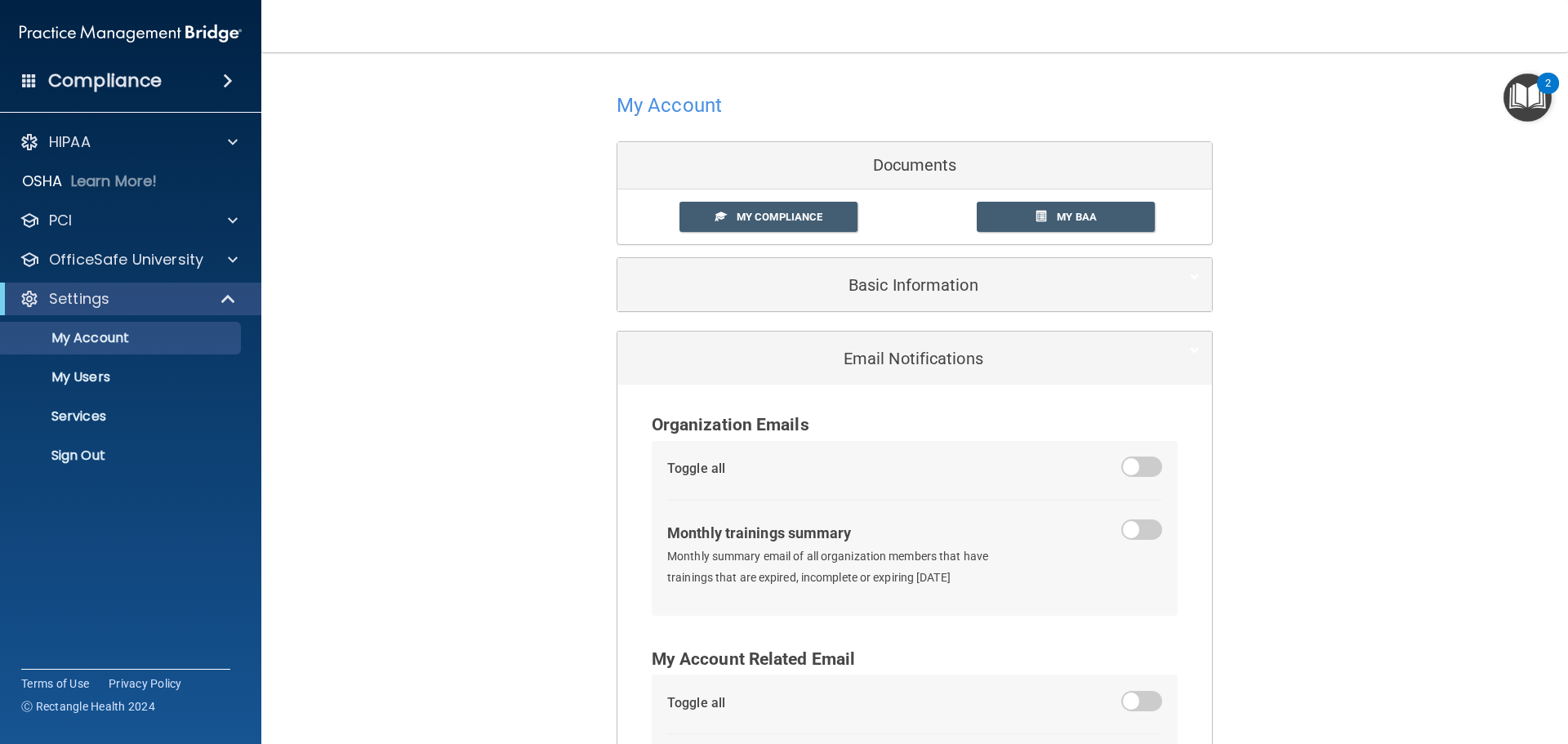
click at [958, 78] on div "My Account Documents My Compliance My Compliance My BAA Basic Information Full …" at bounding box center [915, 199] width 596 height 262
click at [679, 106] on h4 "My Account" at bounding box center [670, 106] width 106 height 21
click at [94, 341] on p "My Account" at bounding box center [122, 338] width 223 height 17
click at [90, 369] on p "My Users" at bounding box center [122, 377] width 223 height 17
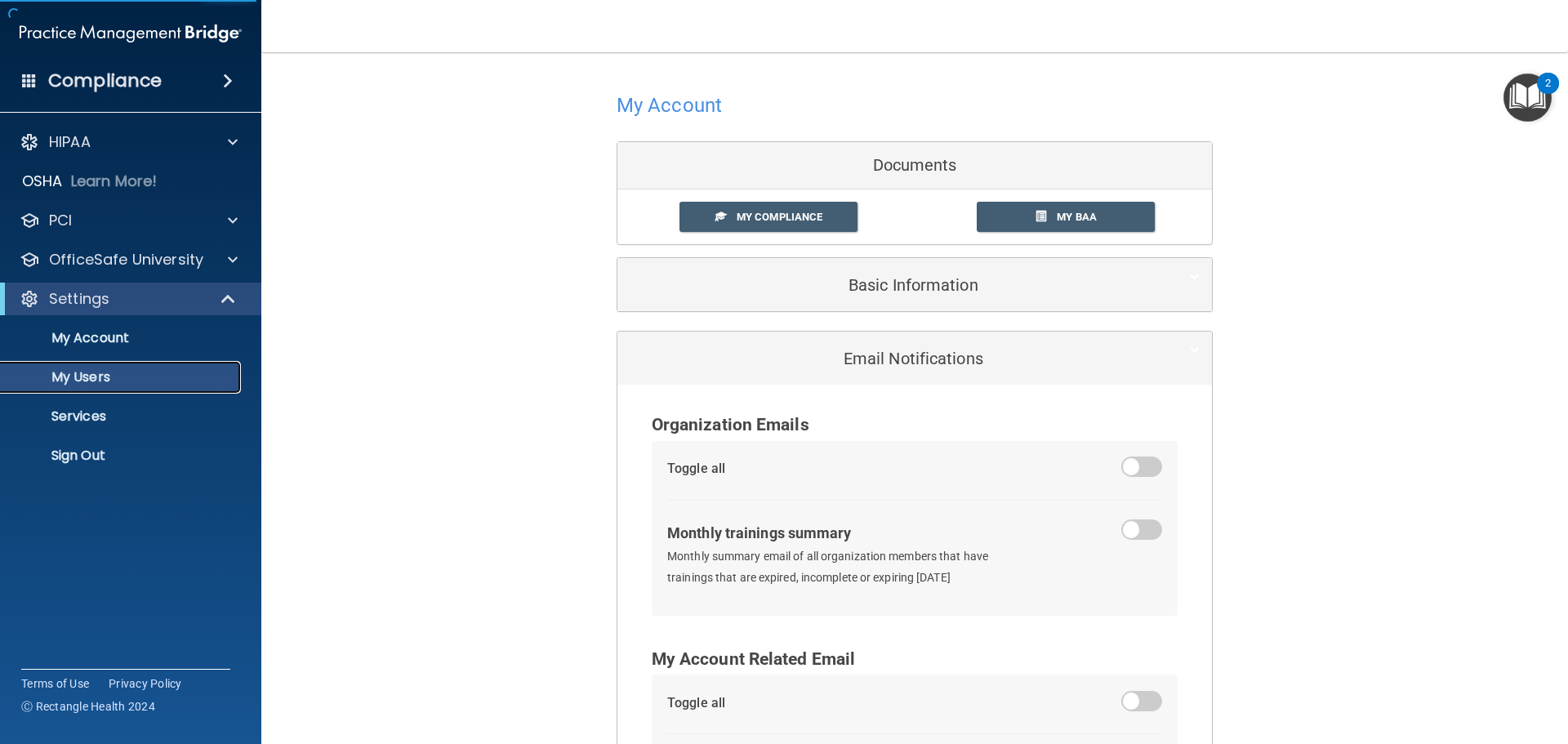
select select "20"
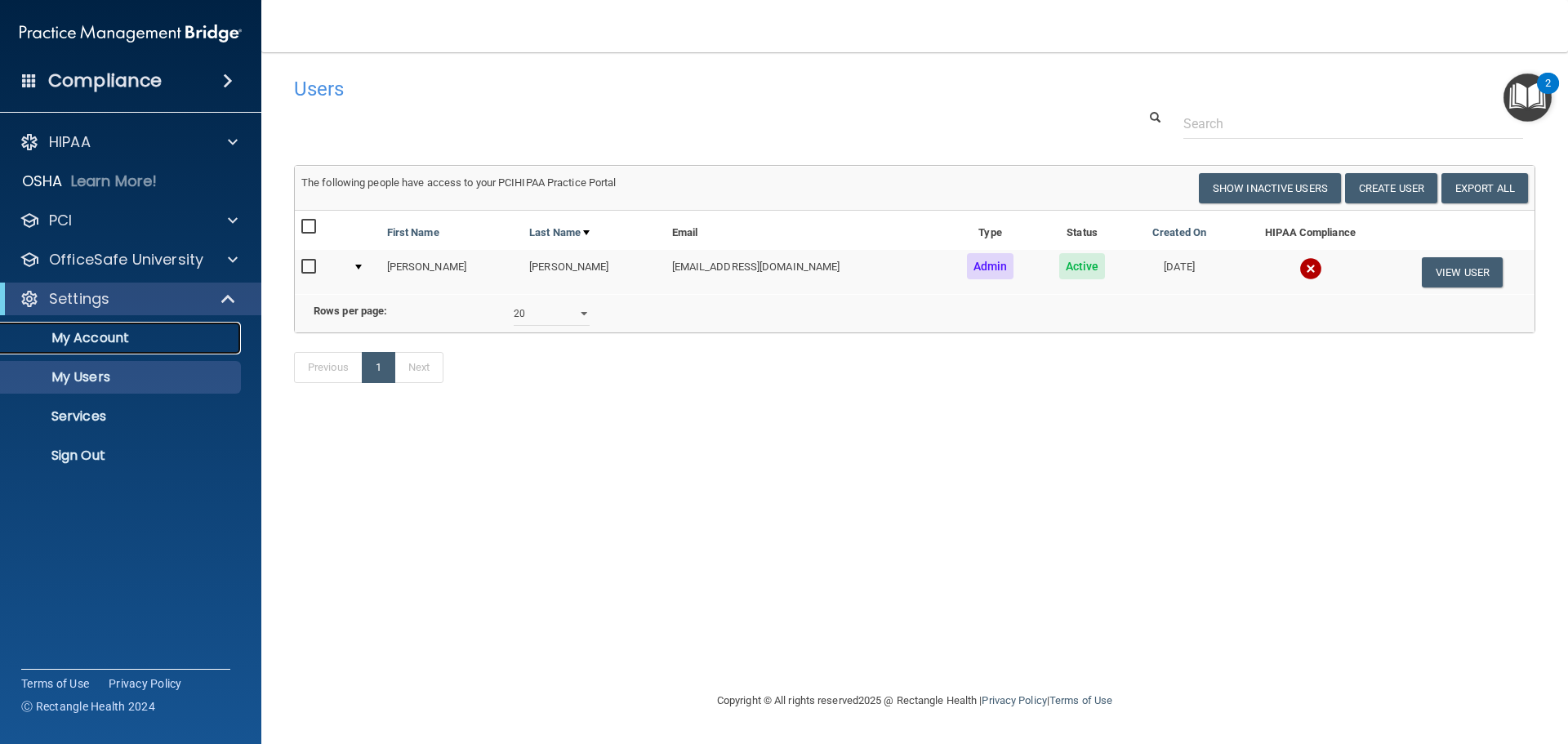
click at [108, 343] on p "My Account" at bounding box center [122, 338] width 223 height 17
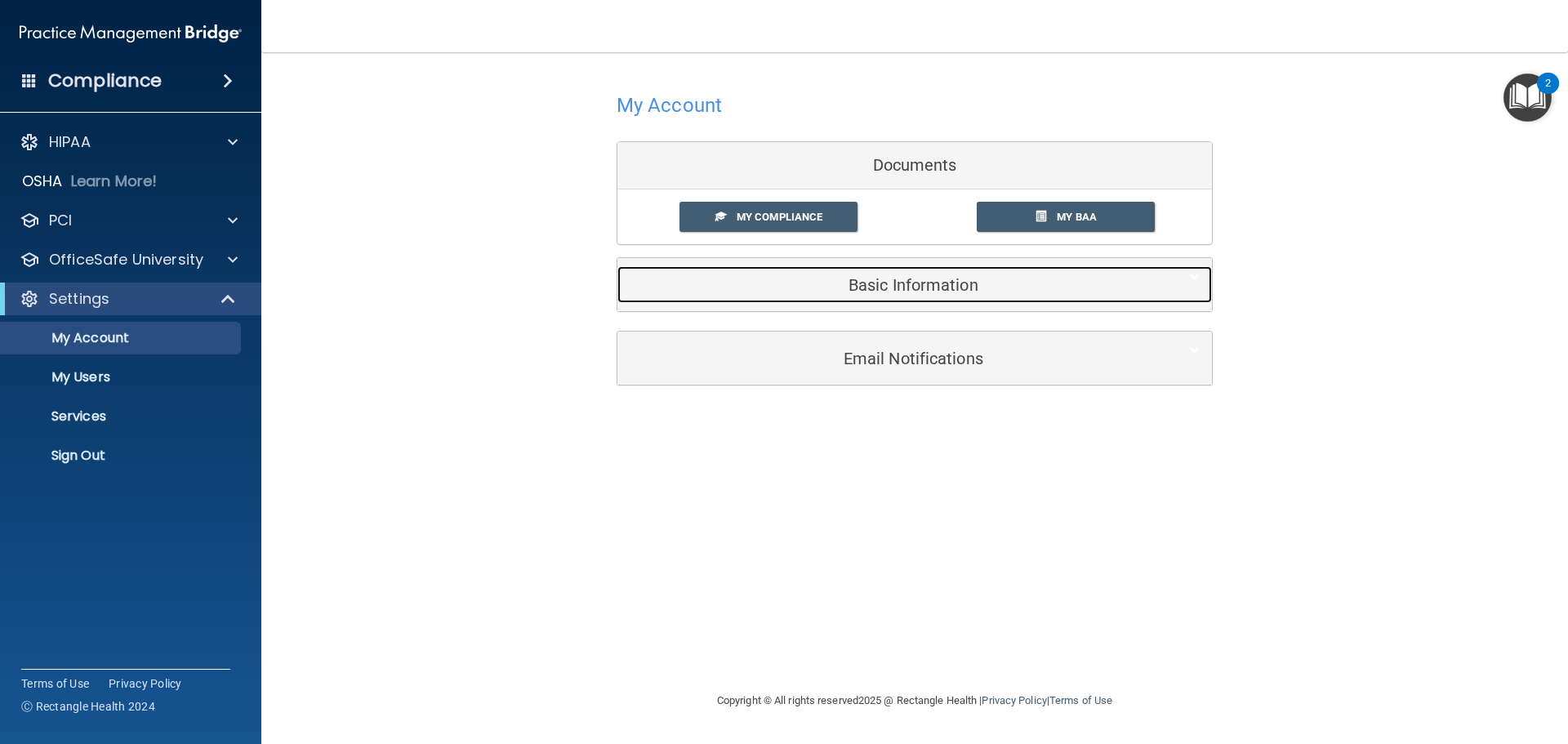
click at [1002, 282] on h5 "Basic Information" at bounding box center [889, 285] width 520 height 18
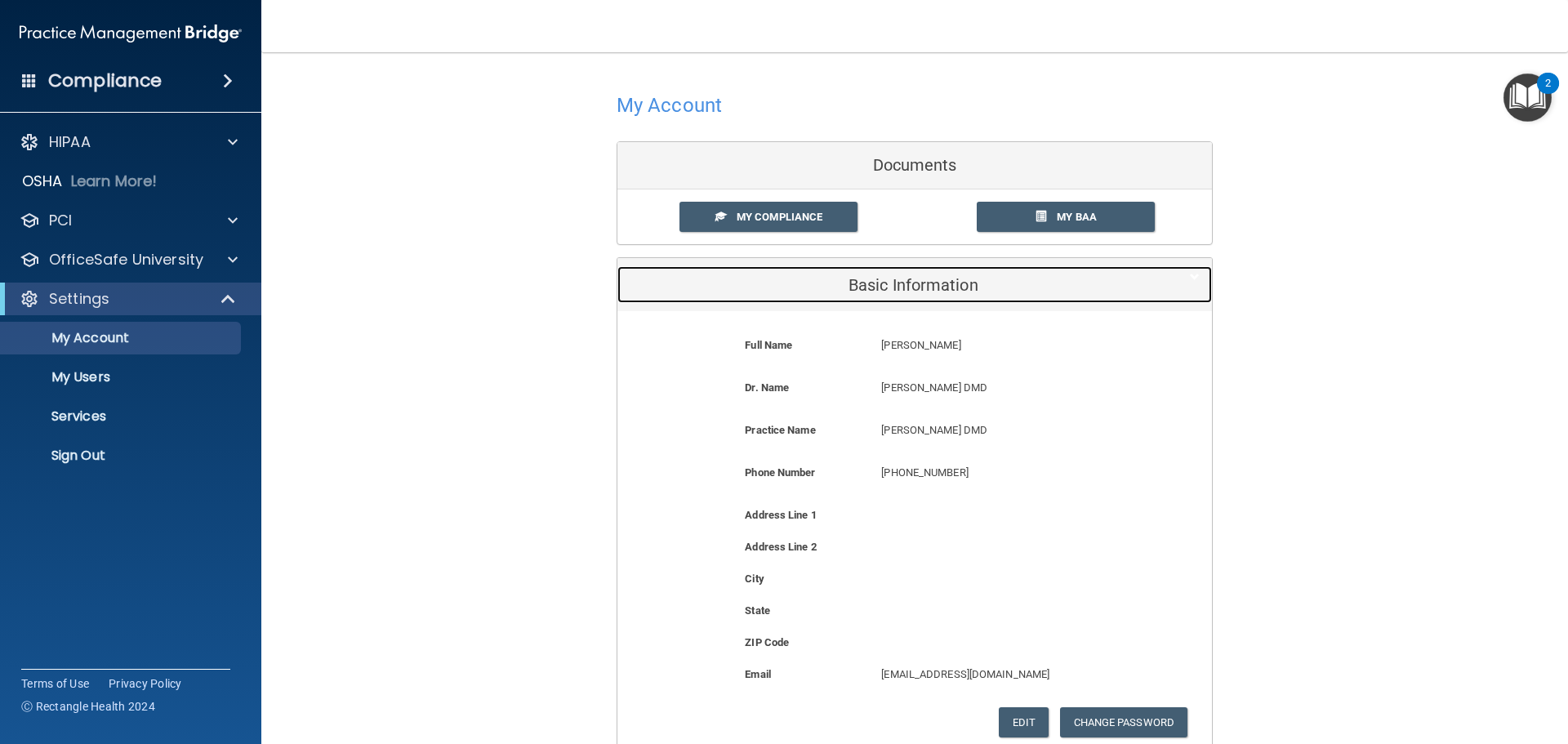
click at [900, 266] on div "Basic Information" at bounding box center [890, 284] width 545 height 36
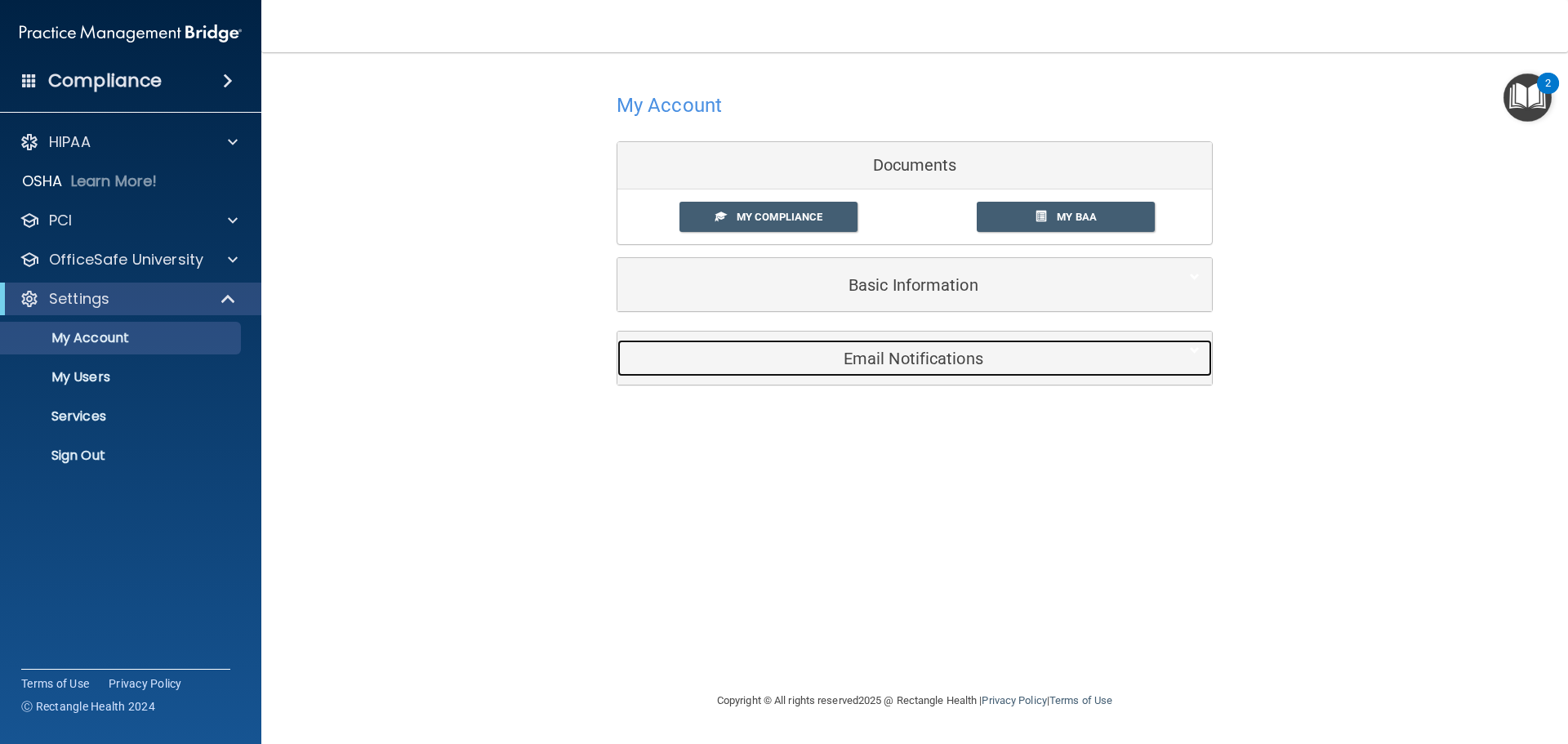
click at [902, 364] on h5 "Email Notifications" at bounding box center [889, 358] width 520 height 18
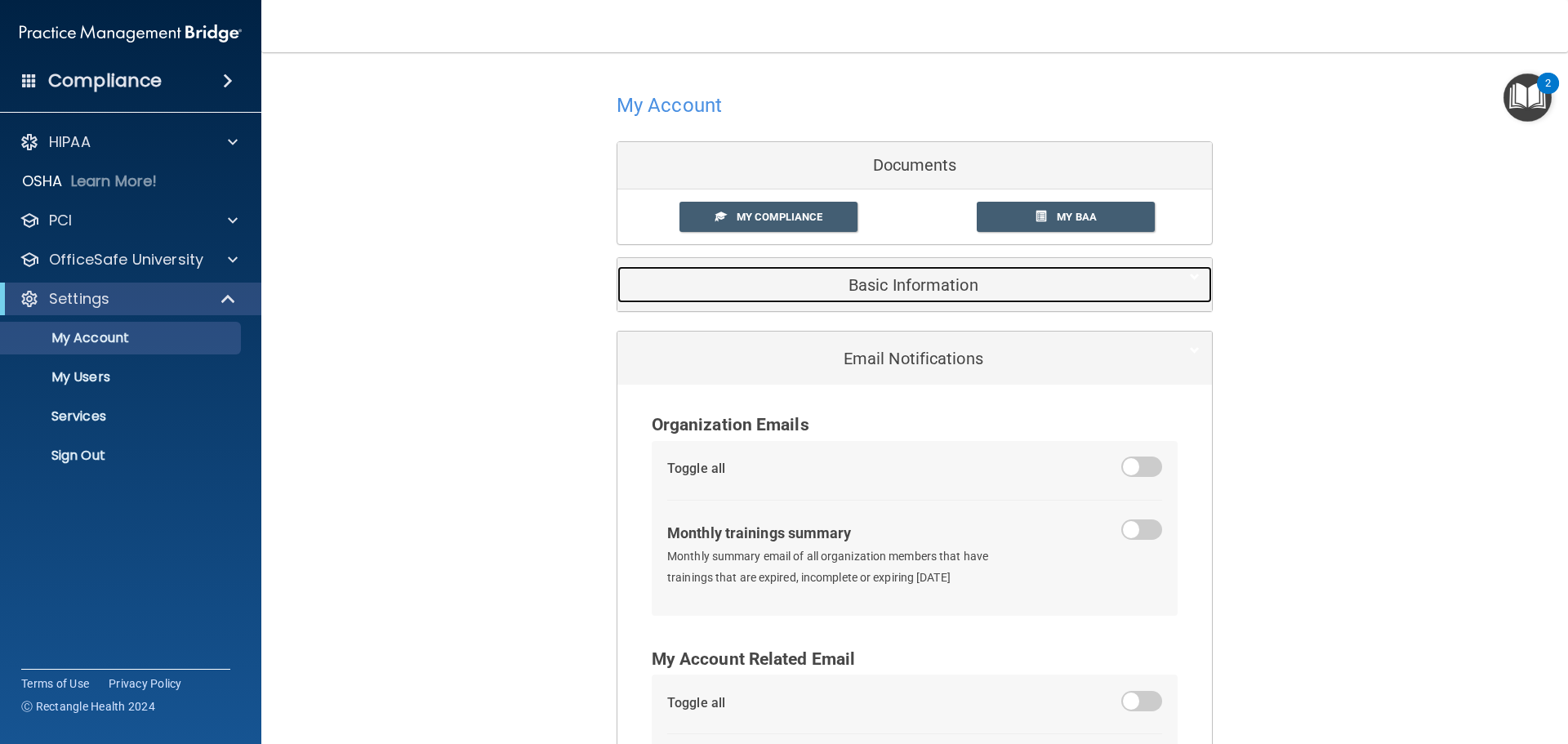
click at [887, 286] on h5 "Basic Information" at bounding box center [889, 285] width 520 height 18
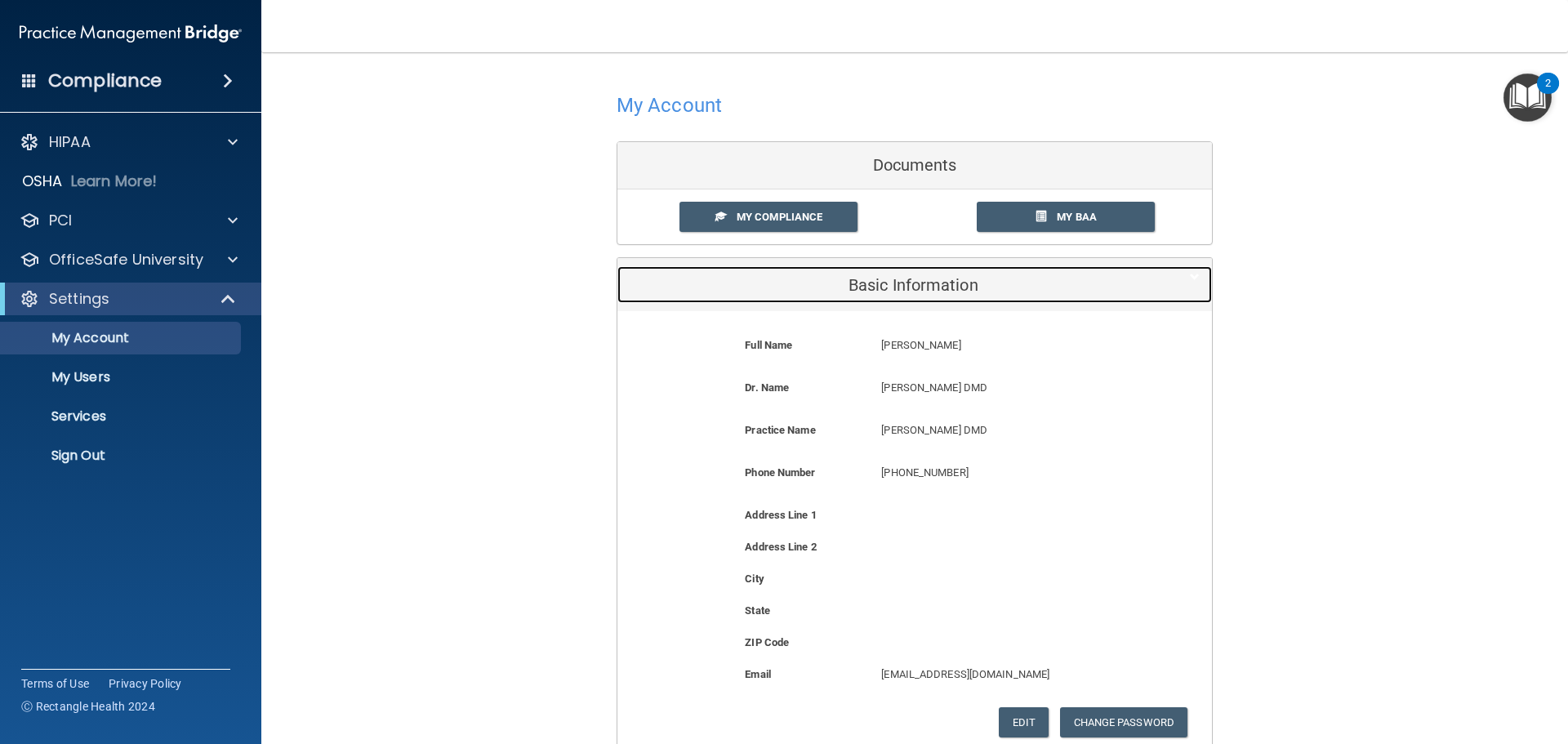
scroll to position [163, 0]
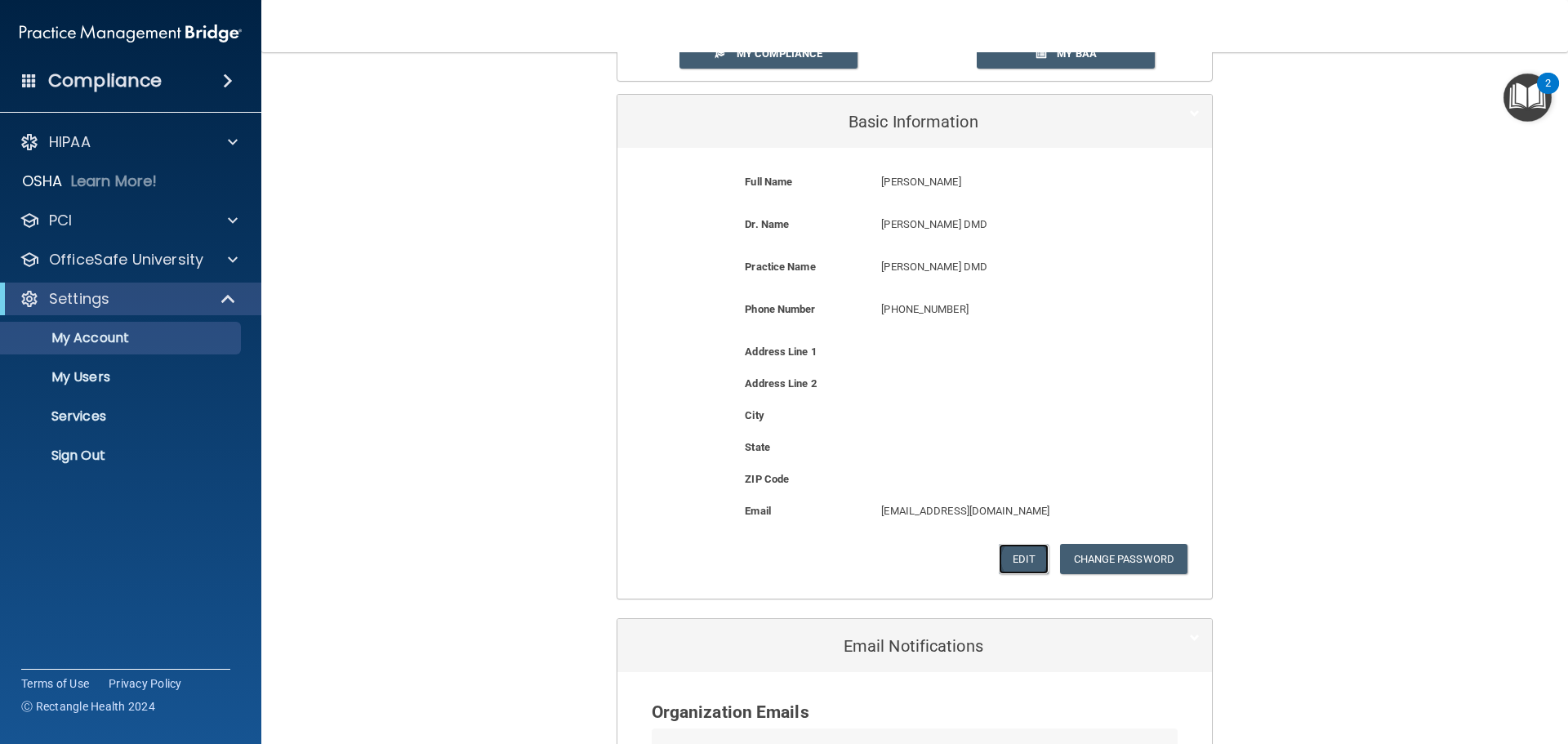
click at [1002, 561] on button "Edit" at bounding box center [1023, 559] width 50 height 31
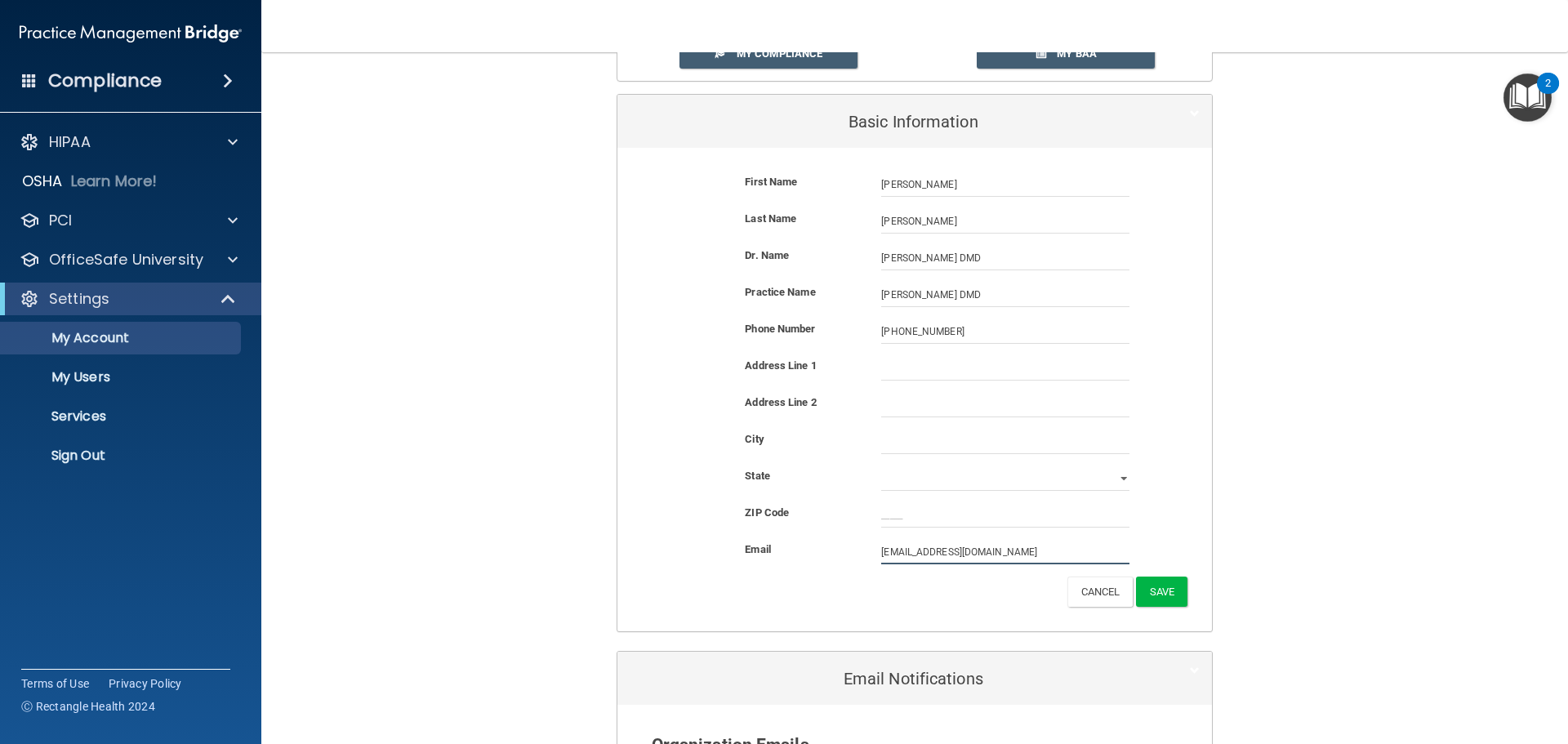
drag, startPoint x: 997, startPoint y: 548, endPoint x: 844, endPoint y: 552, distance: 153.1
click at [844, 552] on div "Email dr@michalskidmd.com dr@michalskidmd.com" at bounding box center [914, 552] width 570 height 25
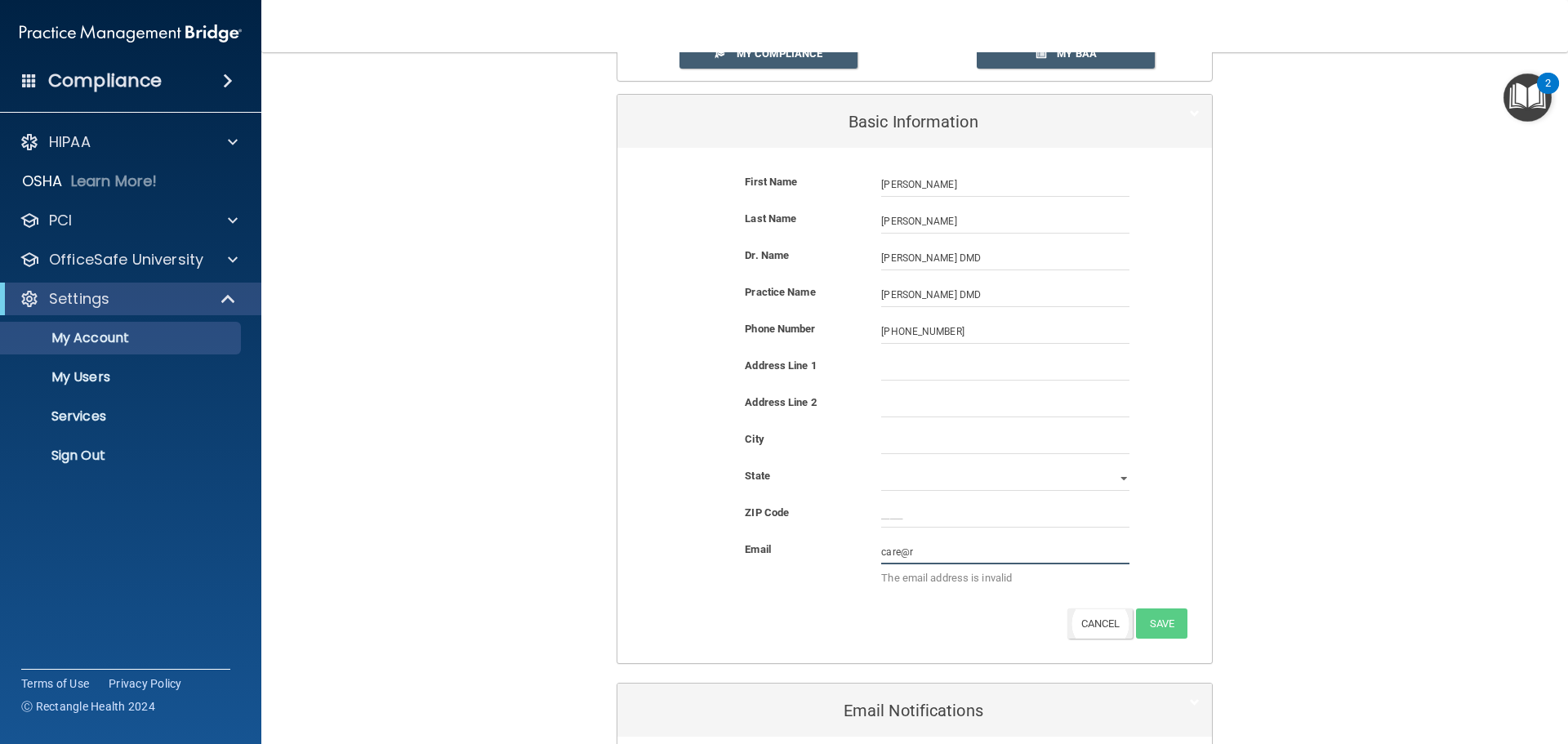
type input "care@r"
click at [1100, 621] on button "Cancel" at bounding box center [1100, 623] width 66 height 31
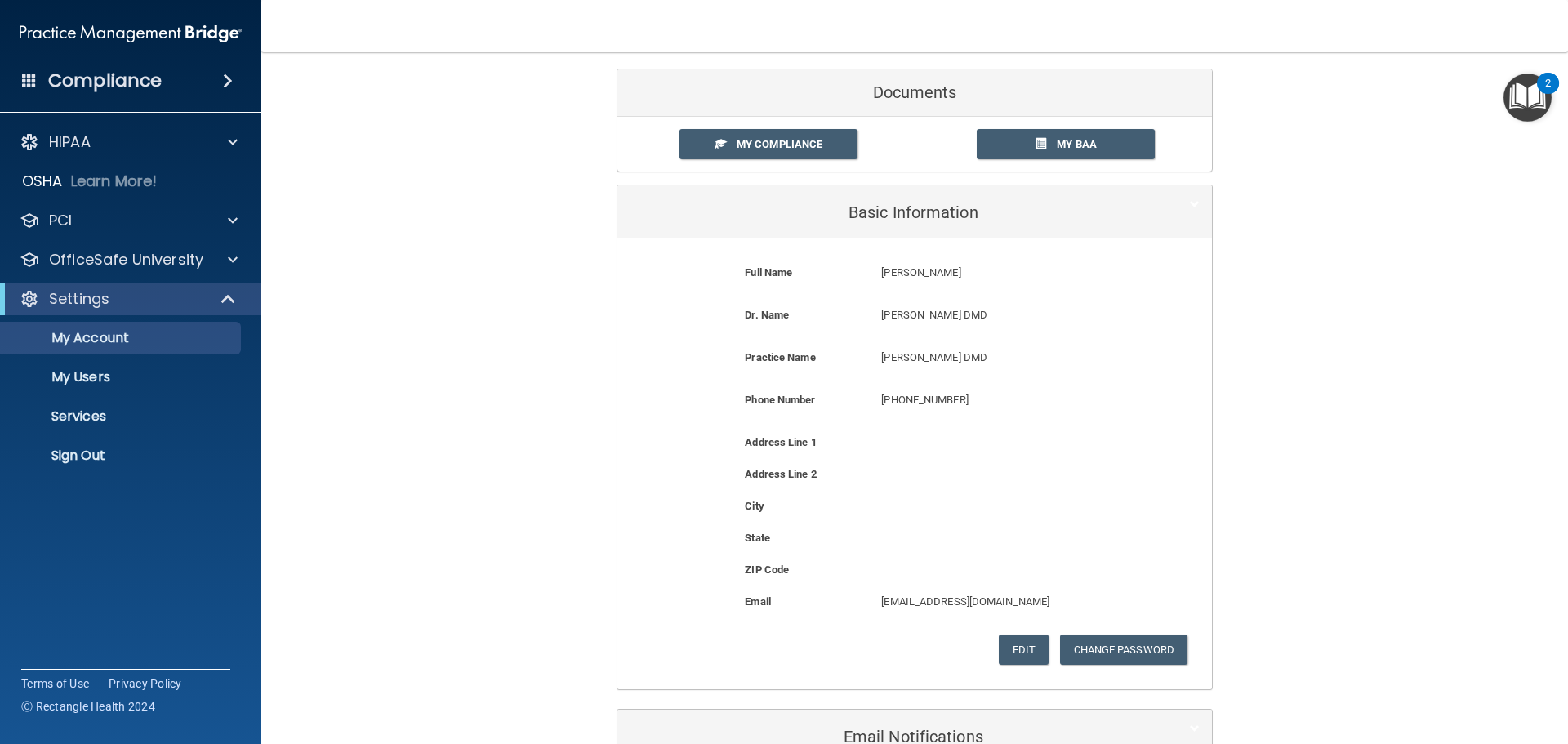
scroll to position [0, 0]
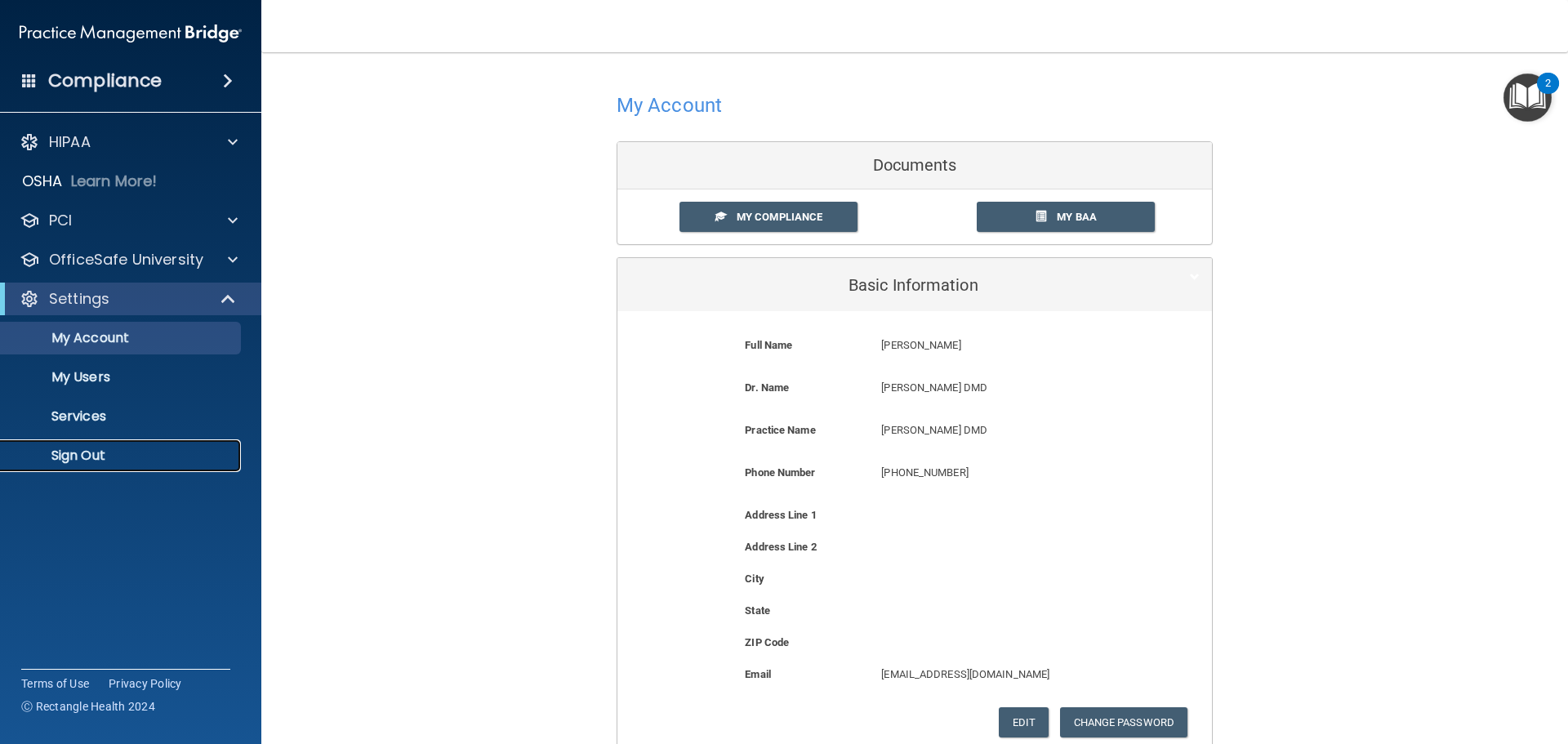
click at [109, 464] on link "Sign Out" at bounding box center [111, 456] width 257 height 33
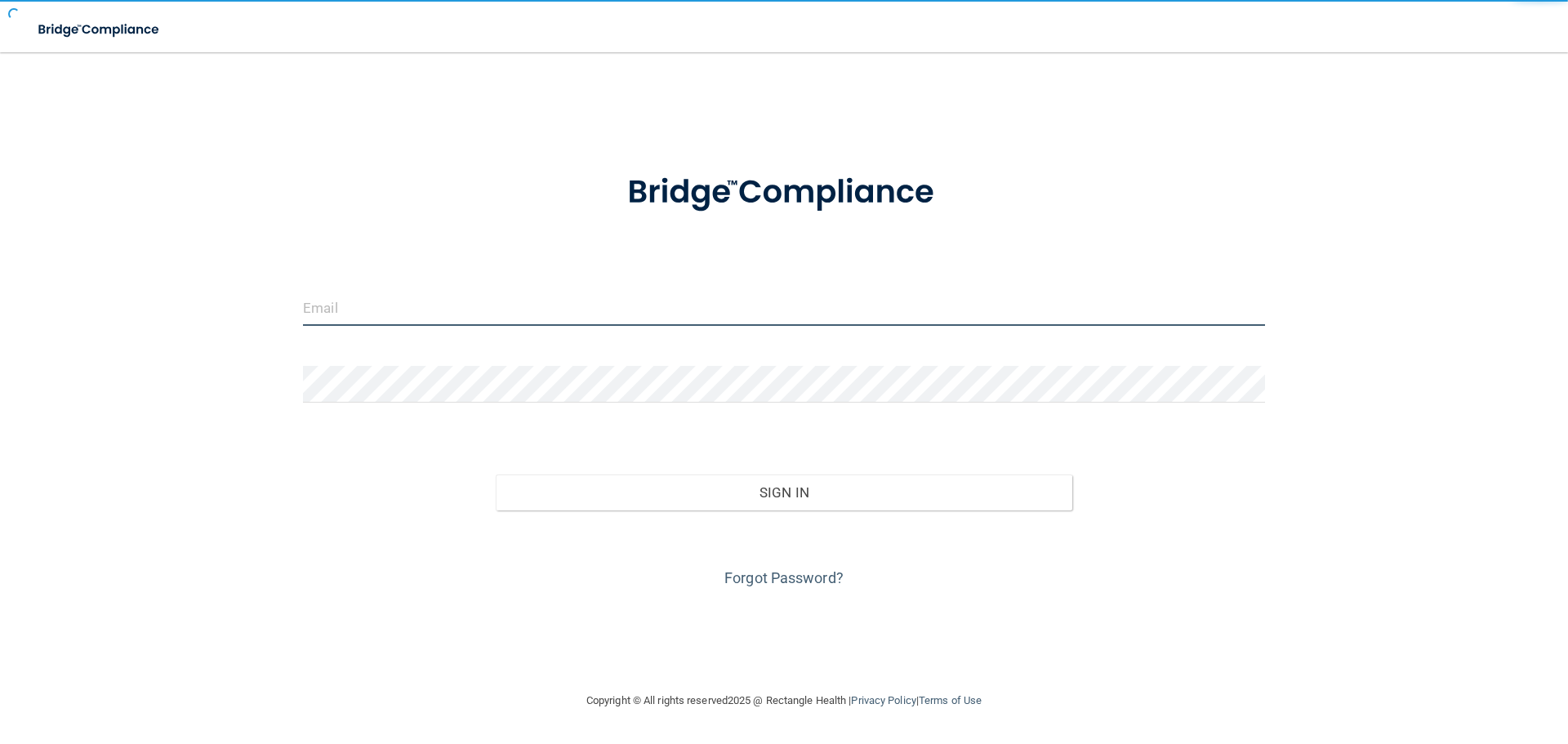
type input "bcuggy@rectanglehealth.com"
